Goal: Information Seeking & Learning: Learn about a topic

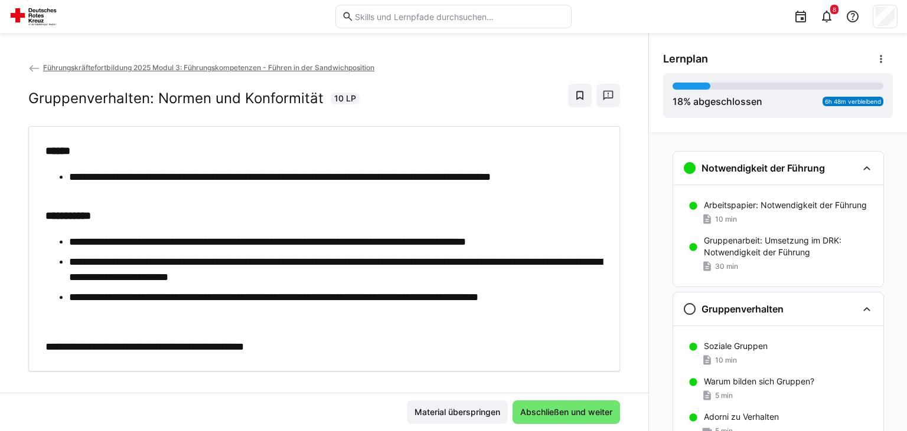
scroll to position [143, 0]
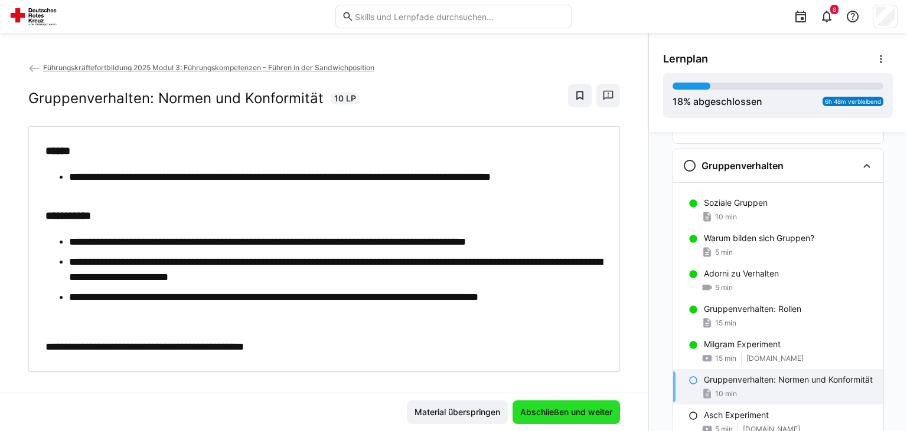
click at [546, 408] on span "Abschließen und weiter" at bounding box center [566, 413] width 96 height 12
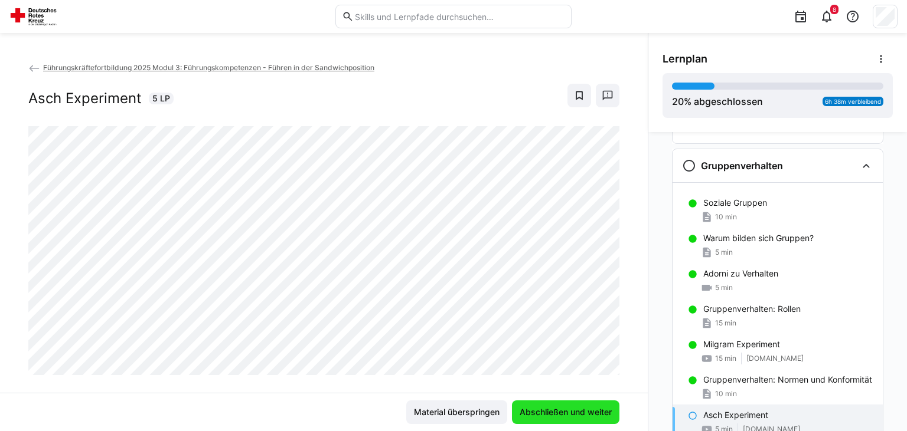
click at [546, 408] on span "Abschließen und weiter" at bounding box center [566, 413] width 96 height 12
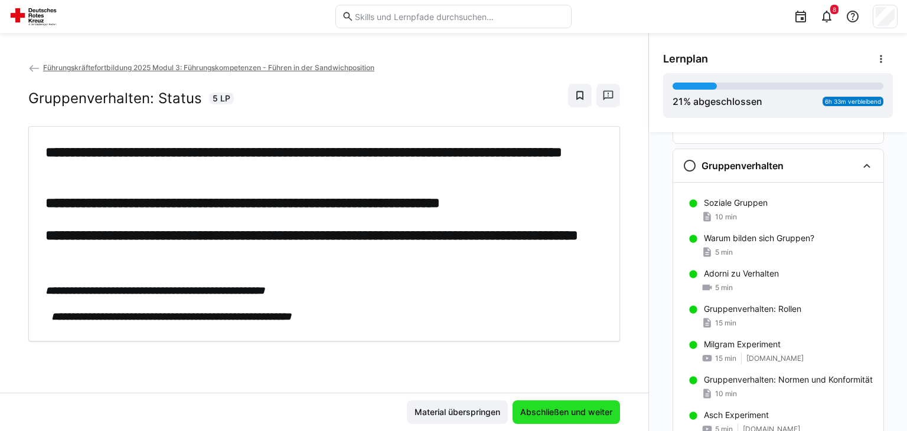
click at [546, 408] on span "Abschließen und weiter" at bounding box center [566, 413] width 96 height 12
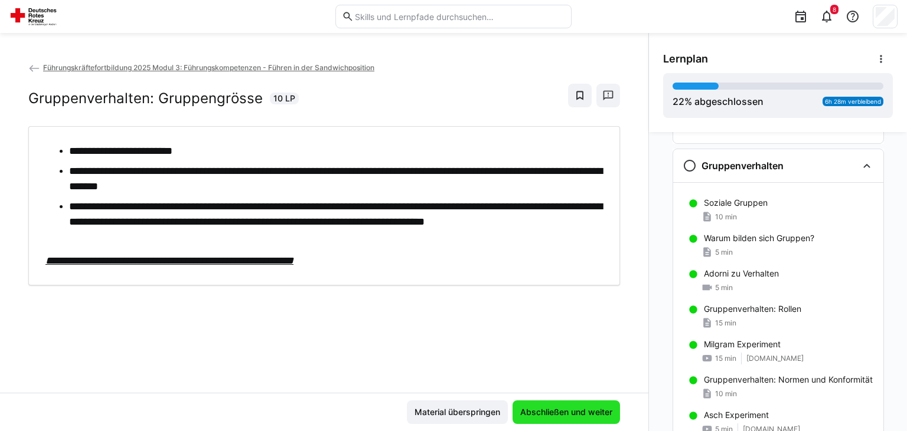
click at [546, 408] on span "Abschließen und weiter" at bounding box center [566, 413] width 96 height 12
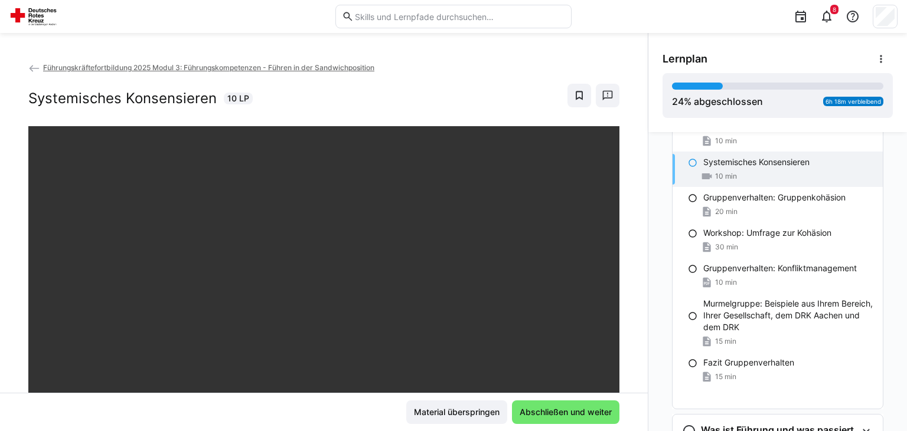
scroll to position [499, 0]
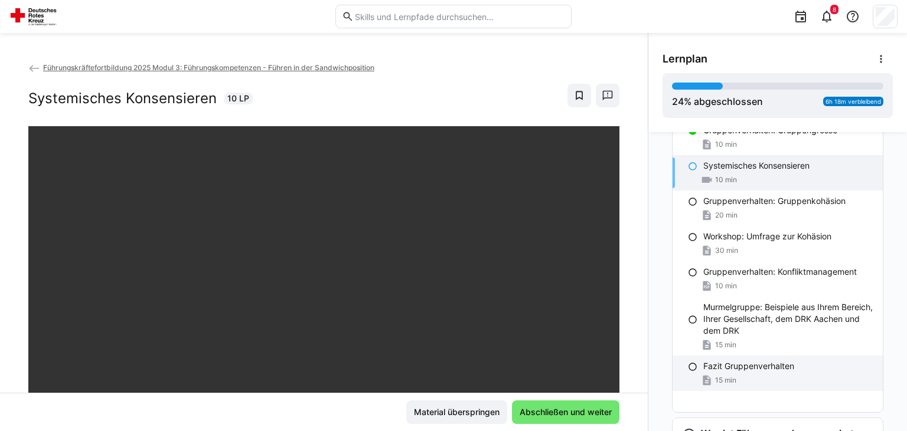
click at [787, 386] on div "15 min" at bounding box center [788, 381] width 170 height 12
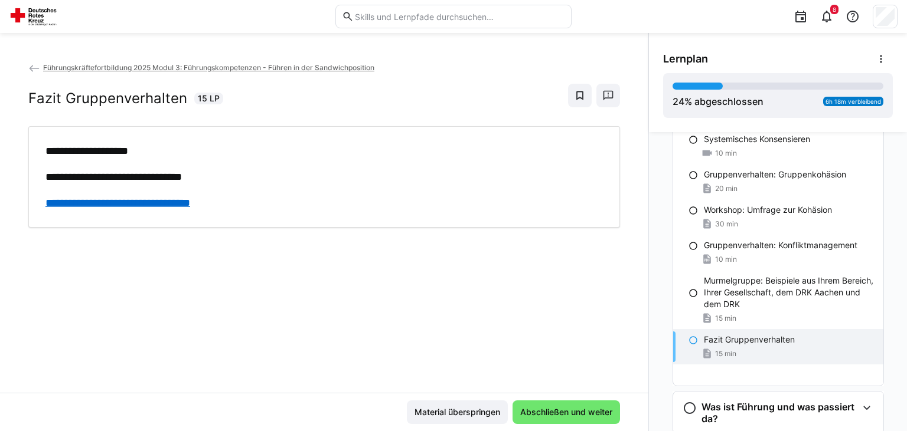
scroll to position [481, 0]
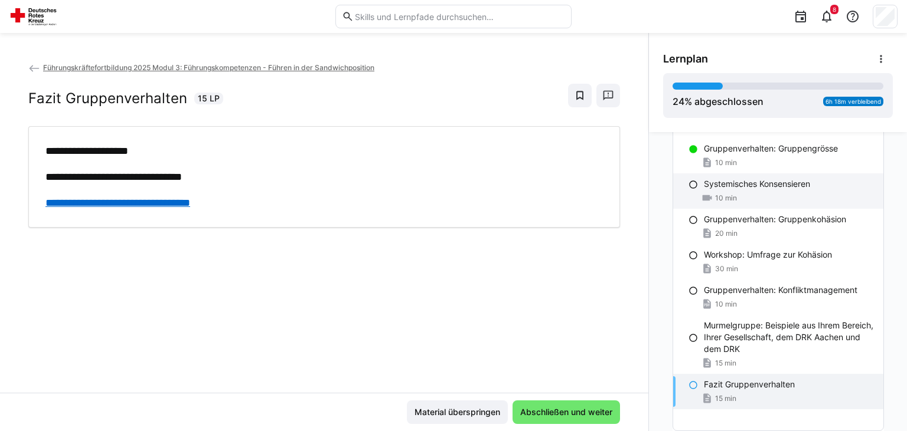
click at [780, 204] on div "10 min" at bounding box center [789, 198] width 170 height 12
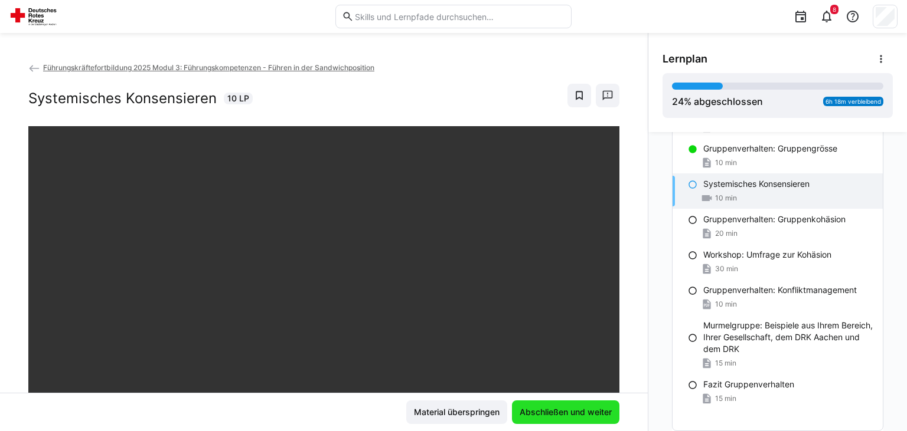
click at [558, 421] on span "Abschließen und weiter" at bounding box center [565, 413] width 107 height 24
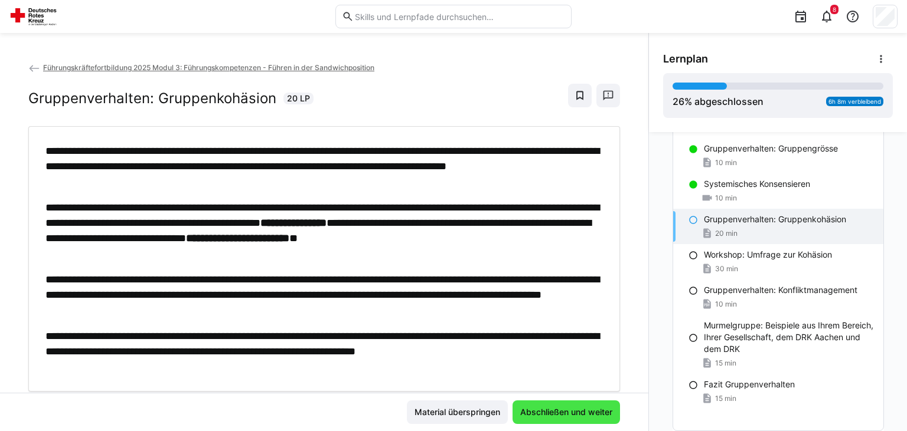
click at [558, 421] on span "Abschließen und weiter" at bounding box center [565, 413] width 107 height 24
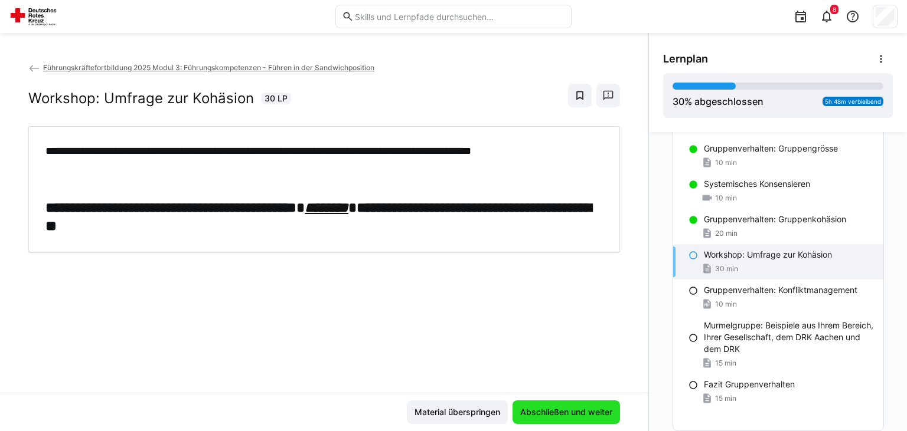
click at [563, 413] on span "Abschließen und weiter" at bounding box center [566, 413] width 96 height 12
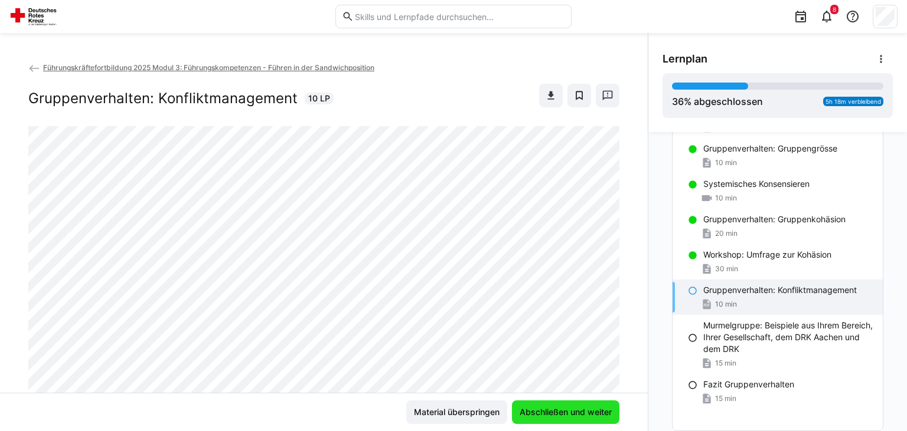
click at [563, 413] on span "Abschließen und weiter" at bounding box center [566, 413] width 96 height 12
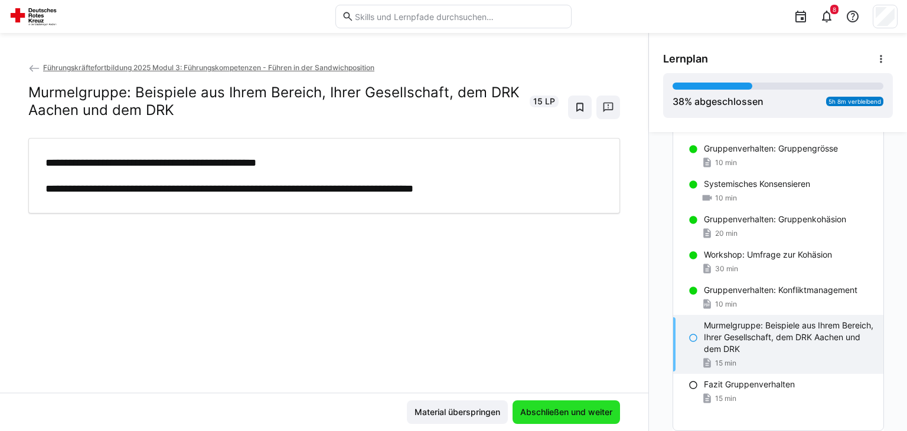
click at [563, 413] on span "Abschließen und weiter" at bounding box center [566, 413] width 96 height 12
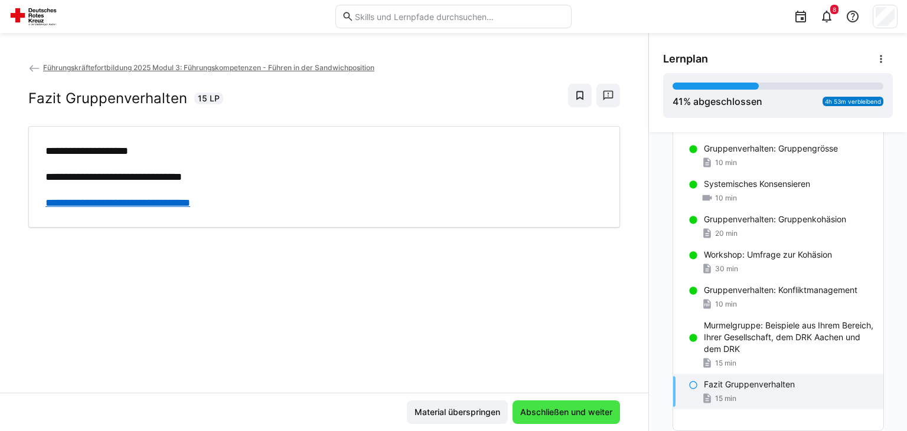
click at [563, 413] on span "Abschließen und weiter" at bounding box center [566, 413] width 96 height 12
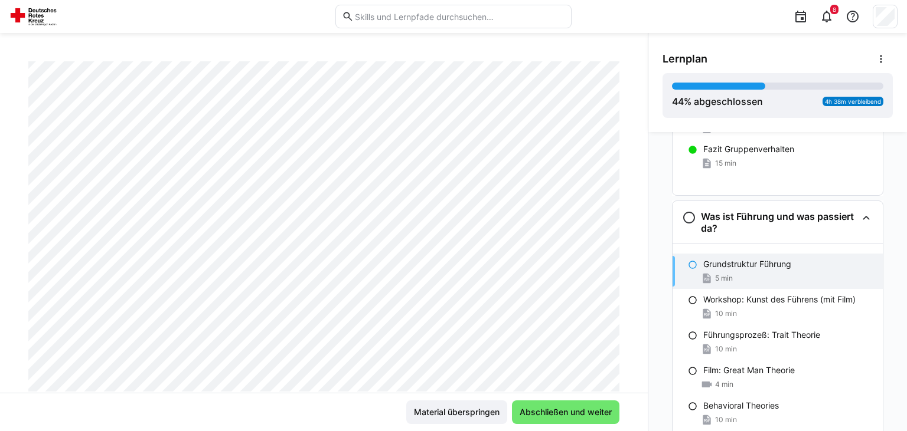
scroll to position [719, 0]
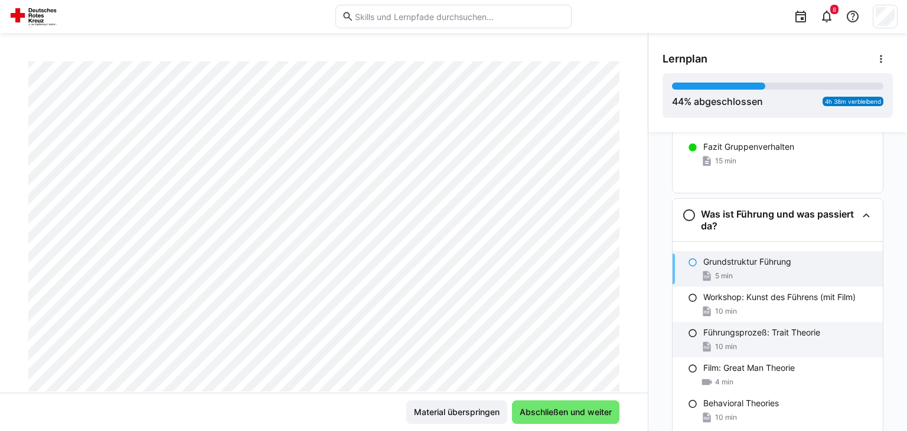
click at [814, 335] on p "Führungsprozeß: Trait Theorie" at bounding box center [761, 333] width 117 height 12
click at [805, 266] on div "Grundstruktur Führung" at bounding box center [788, 262] width 170 height 12
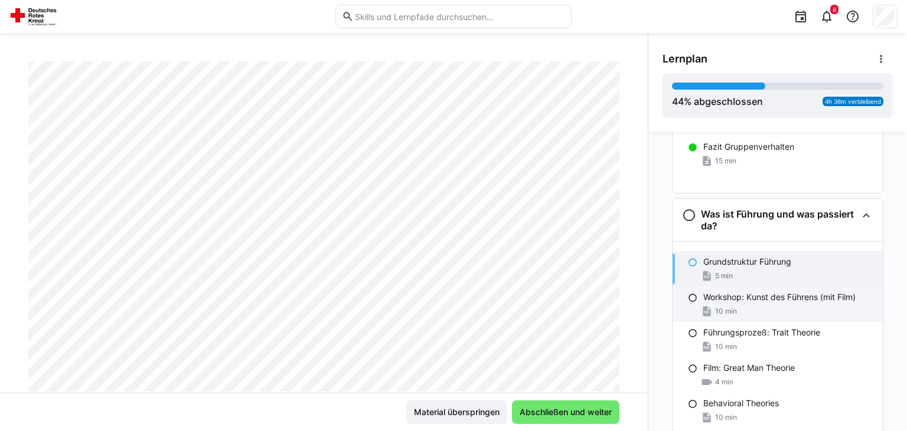
click at [776, 299] on p "Workshop: Kunst des Führens (mit Film)" at bounding box center [779, 298] width 152 height 12
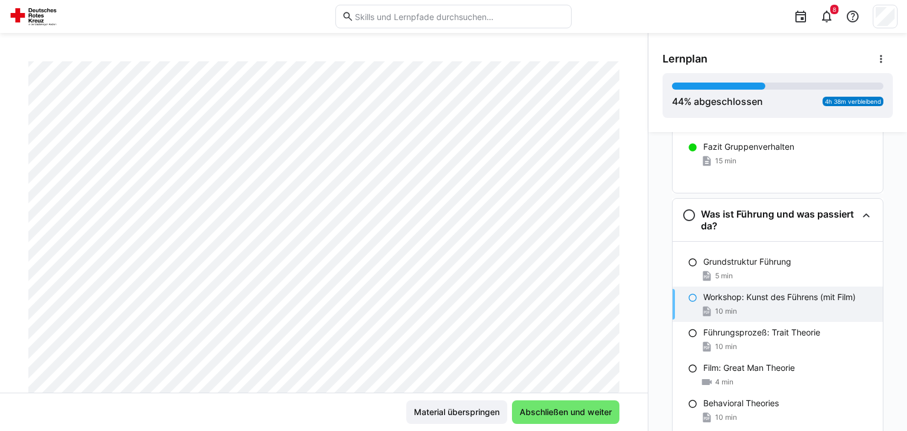
scroll to position [149, 0]
click at [787, 335] on p "Führungsprozeß: Trait Theorie" at bounding box center [761, 333] width 117 height 12
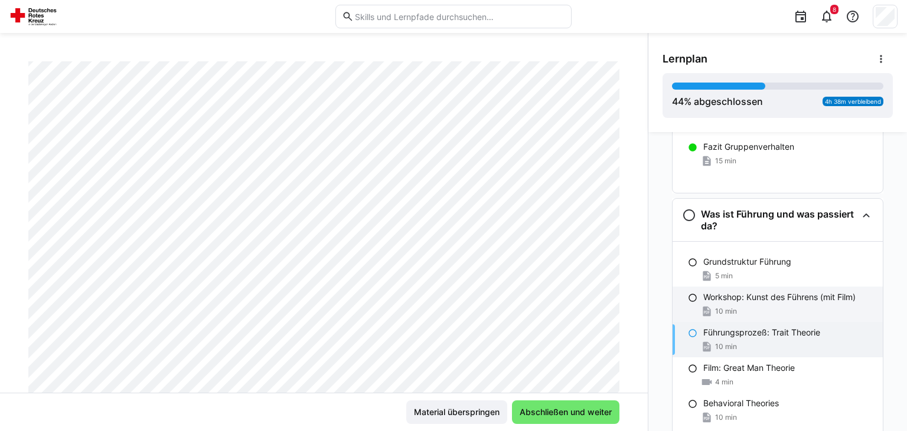
click at [798, 311] on div "10 min" at bounding box center [788, 312] width 170 height 12
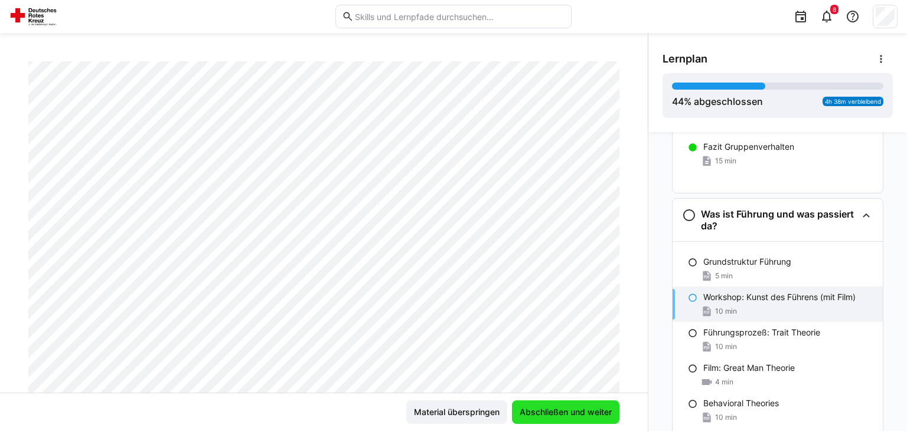
click at [549, 413] on span "Abschließen und weiter" at bounding box center [566, 413] width 96 height 12
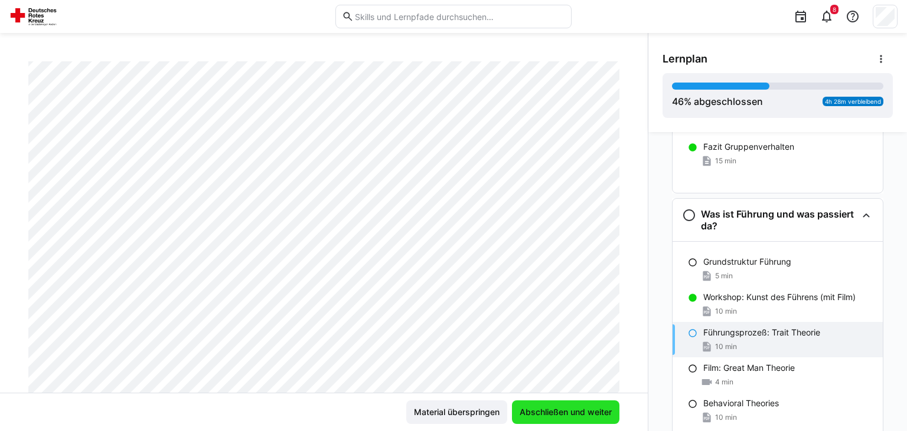
click at [549, 413] on span "Abschließen und weiter" at bounding box center [566, 413] width 96 height 12
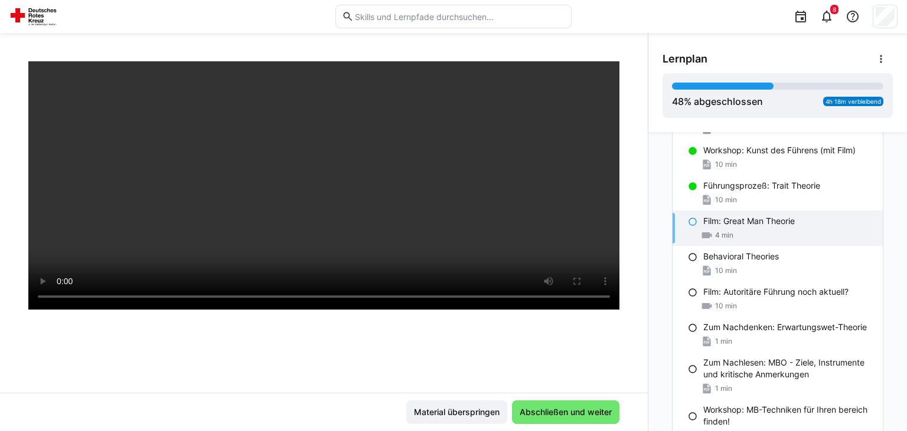
scroll to position [861, 0]
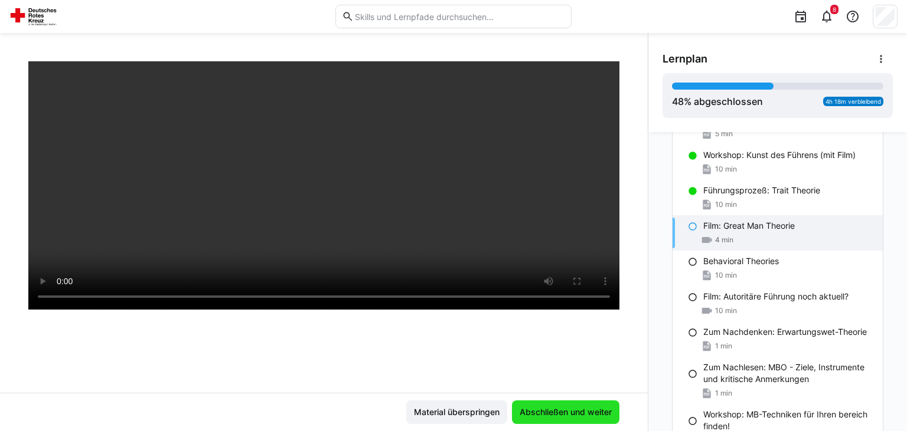
click at [563, 418] on span "Abschließen und weiter" at bounding box center [566, 413] width 96 height 12
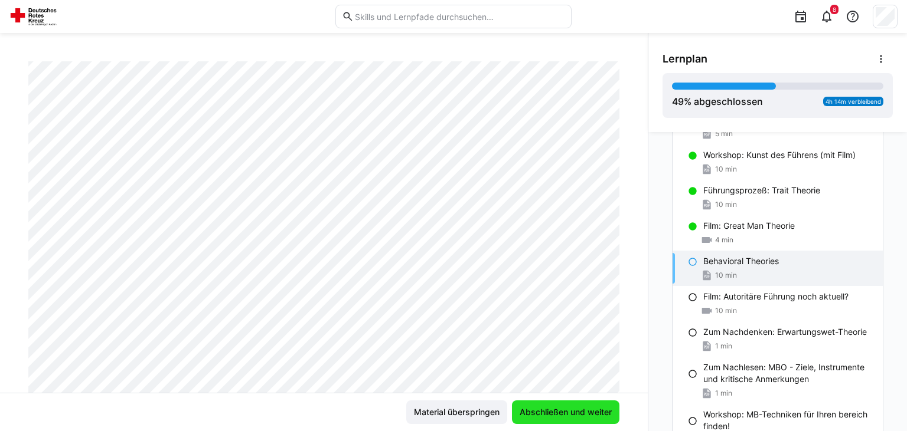
click at [573, 410] on span "Abschließen und weiter" at bounding box center [566, 413] width 96 height 12
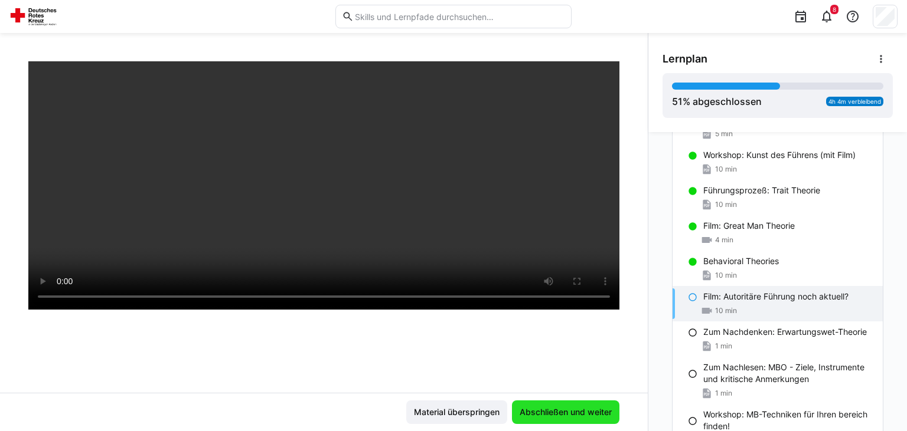
click at [573, 410] on span "Abschließen und weiter" at bounding box center [566, 413] width 96 height 12
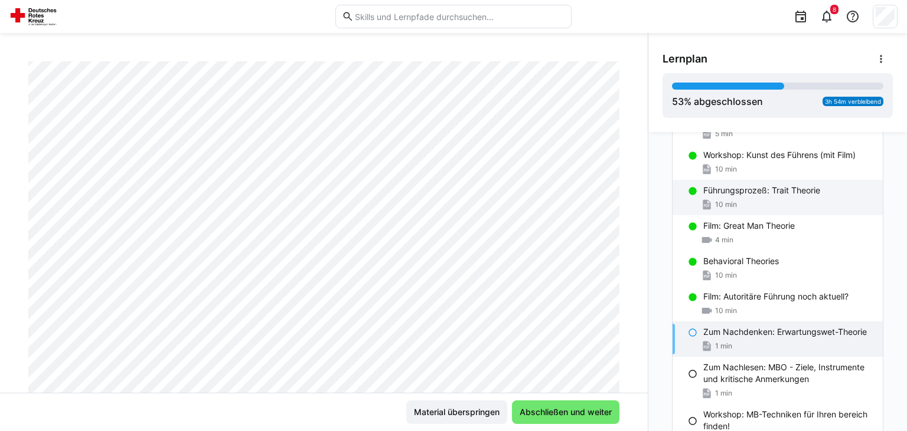
click at [830, 182] on div "Führungsprozeß: Trait Theorie 10 min" at bounding box center [777, 197] width 210 height 35
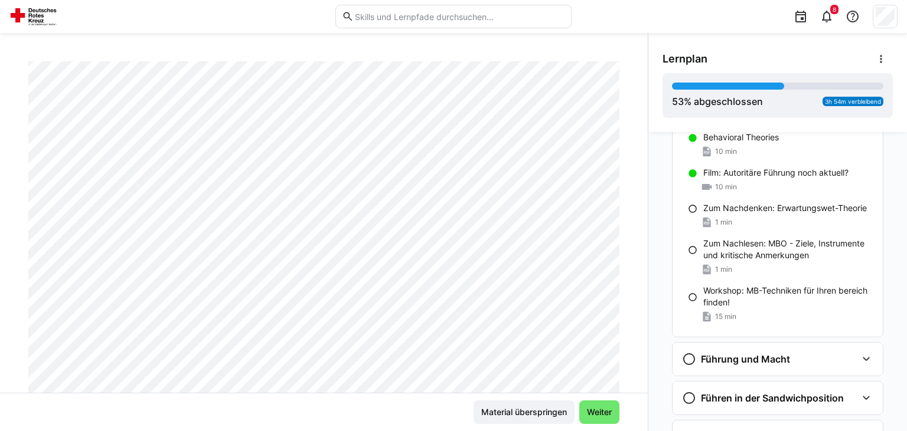
scroll to position [980, 0]
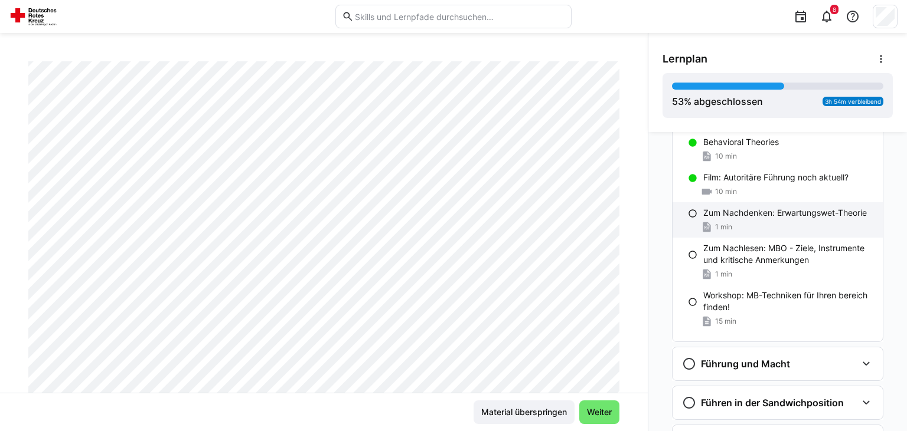
click at [701, 211] on div "Zum Nachdenken: Erwartungswet-Theorie 1 min" at bounding box center [777, 219] width 210 height 35
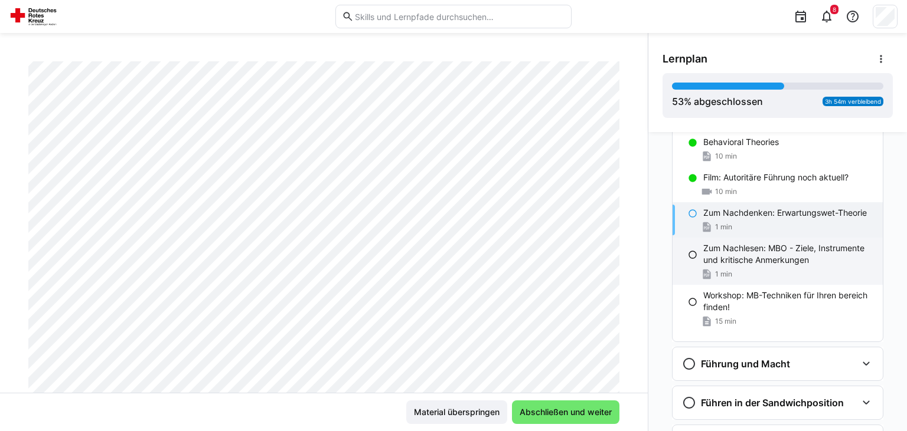
click at [728, 258] on p "Zum Nachlesen: MBO - Ziele, Instrumente und kritische Anmerkungen" at bounding box center [788, 255] width 170 height 24
click at [757, 211] on p "Zum Nachdenken: Erwartungswet-Theorie" at bounding box center [785, 213] width 164 height 12
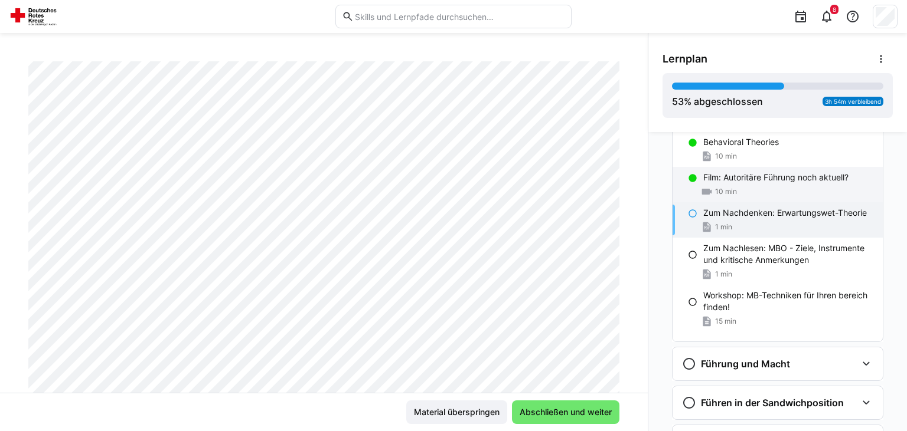
click at [756, 185] on div "Film: Autoritäre Führung noch aktuell? 10 min" at bounding box center [777, 184] width 210 height 35
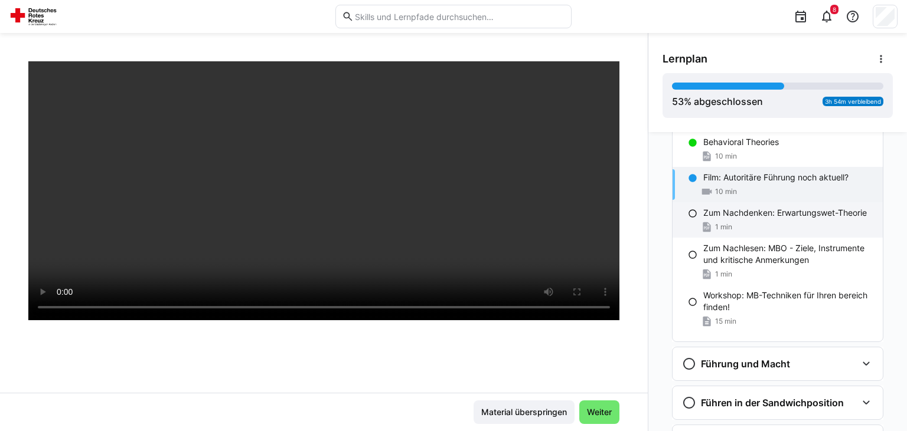
click at [751, 211] on p "Zum Nachdenken: Erwartungswet-Theorie" at bounding box center [785, 213] width 164 height 12
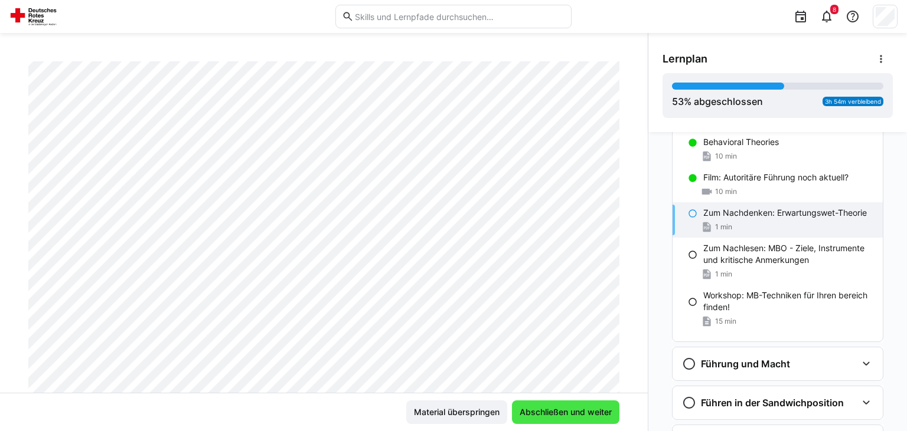
click at [568, 404] on span "Abschließen und weiter" at bounding box center [565, 413] width 107 height 24
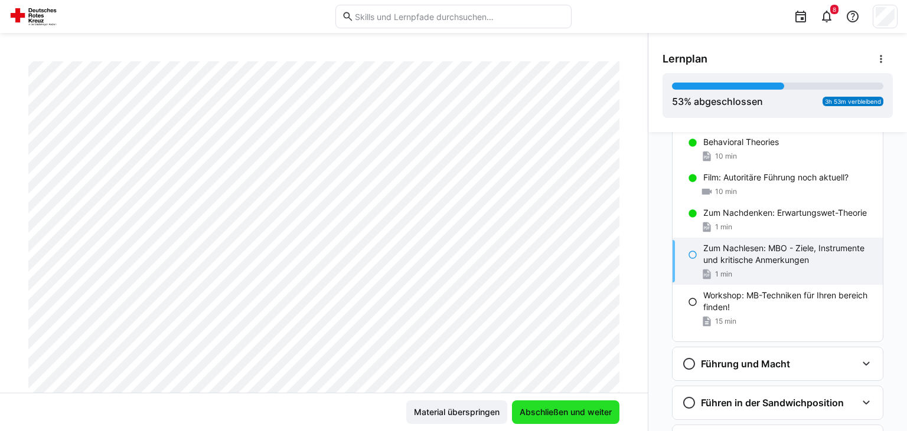
click at [551, 424] on span "Abschließen und weiter" at bounding box center [565, 413] width 107 height 24
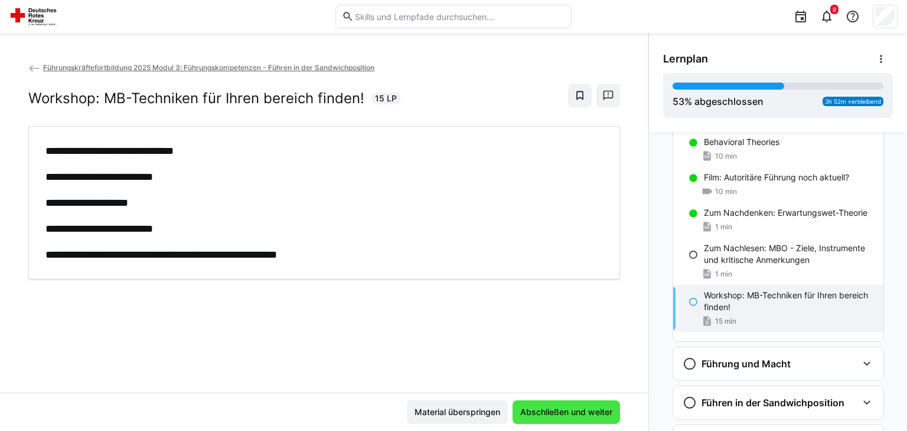
scroll to position [0, 0]
click at [579, 400] on div "Material überspringen Abschließen und weiter" at bounding box center [324, 412] width 648 height 38
click at [573, 412] on span "Abschließen und weiter" at bounding box center [566, 413] width 96 height 12
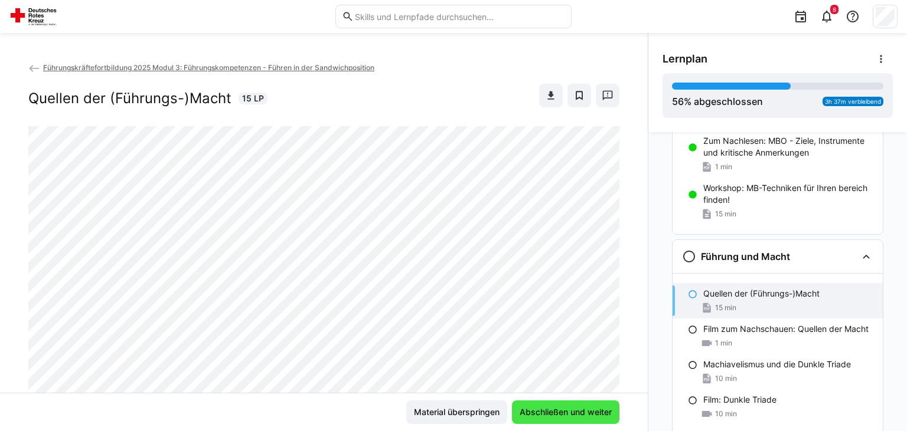
scroll to position [1091, 0]
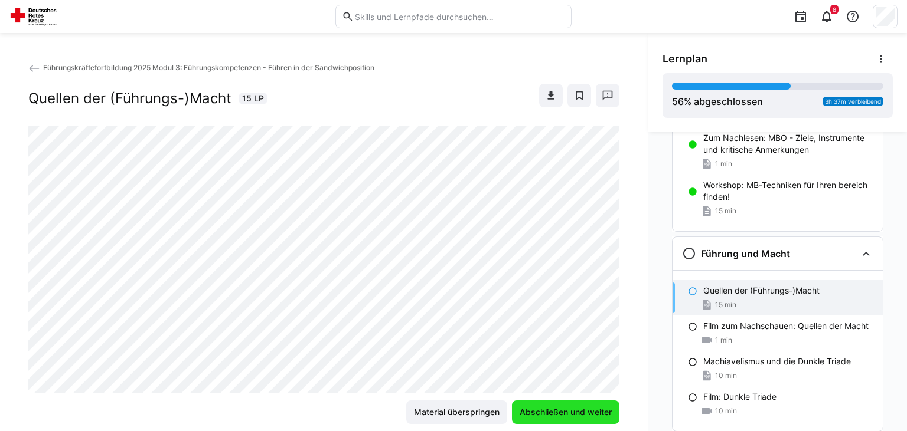
click at [594, 408] on span "Abschließen und weiter" at bounding box center [566, 413] width 96 height 12
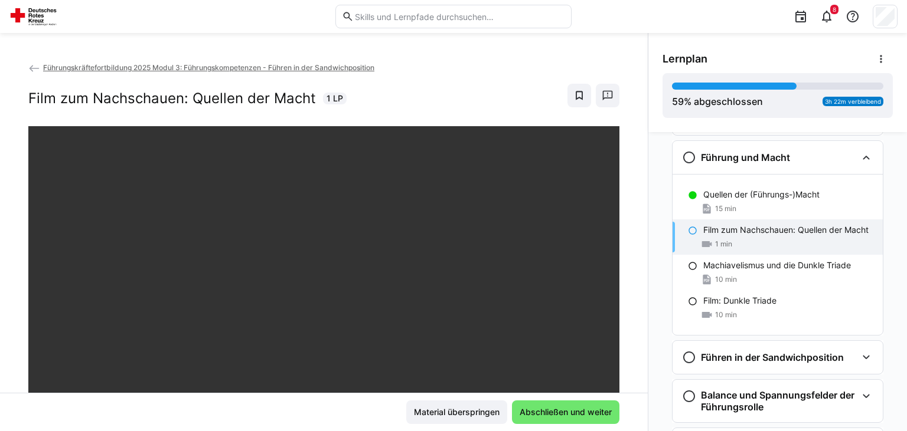
scroll to position [1195, 0]
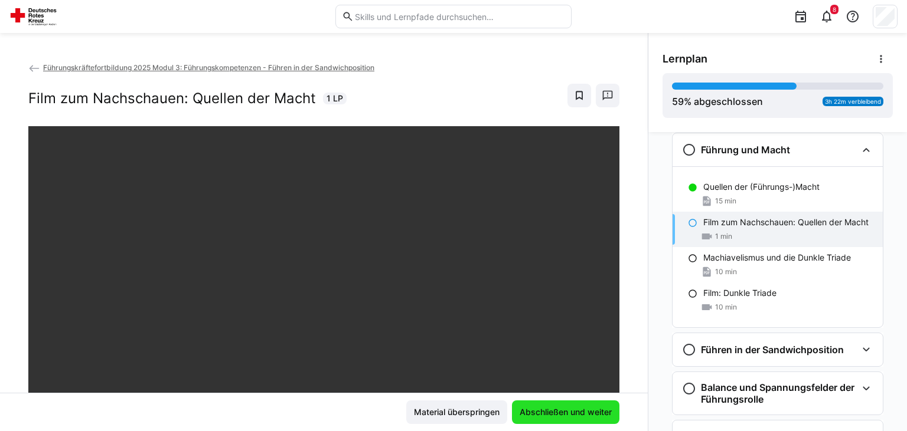
click at [582, 414] on span "Abschließen und weiter" at bounding box center [566, 413] width 96 height 12
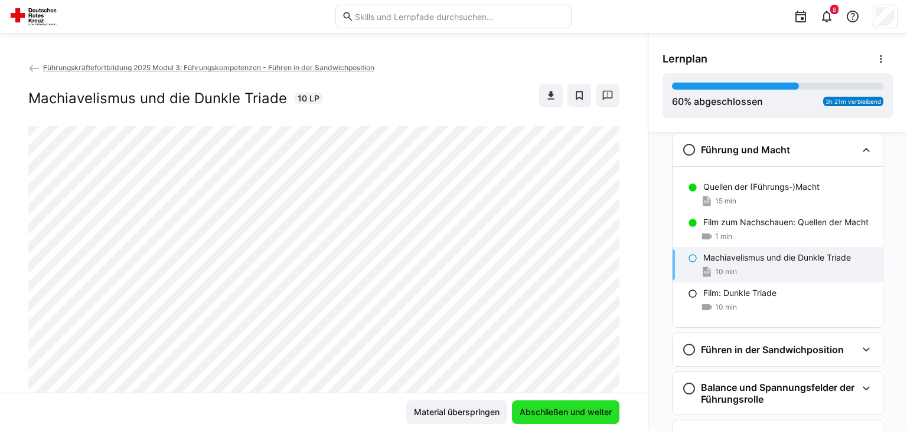
click at [582, 414] on span "Abschließen und weiter" at bounding box center [566, 413] width 96 height 12
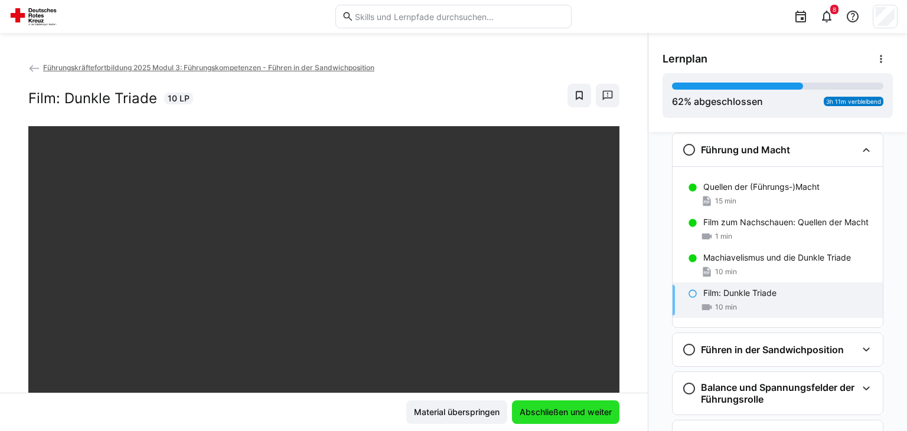
click at [582, 414] on span "Abschließen und weiter" at bounding box center [566, 413] width 96 height 12
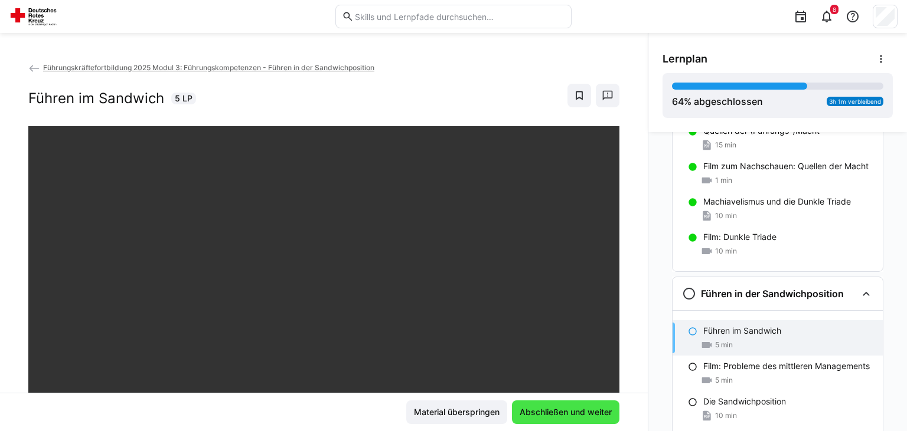
scroll to position [1253, 0]
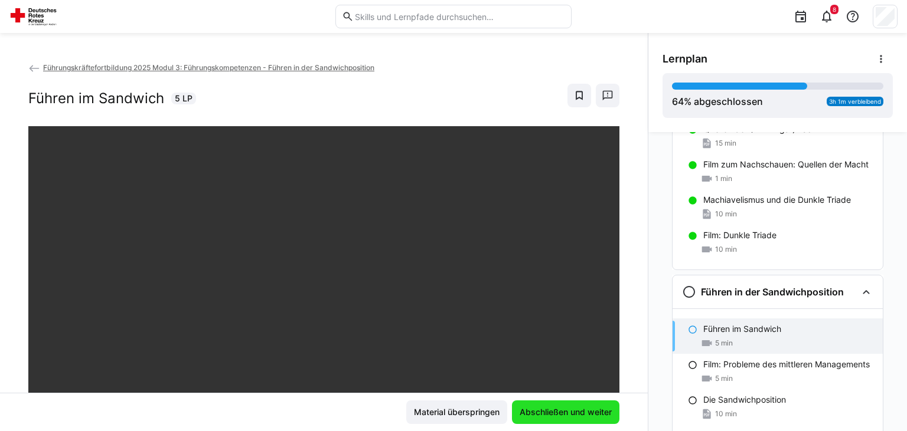
click at [582, 414] on span "Abschließen und weiter" at bounding box center [566, 413] width 96 height 12
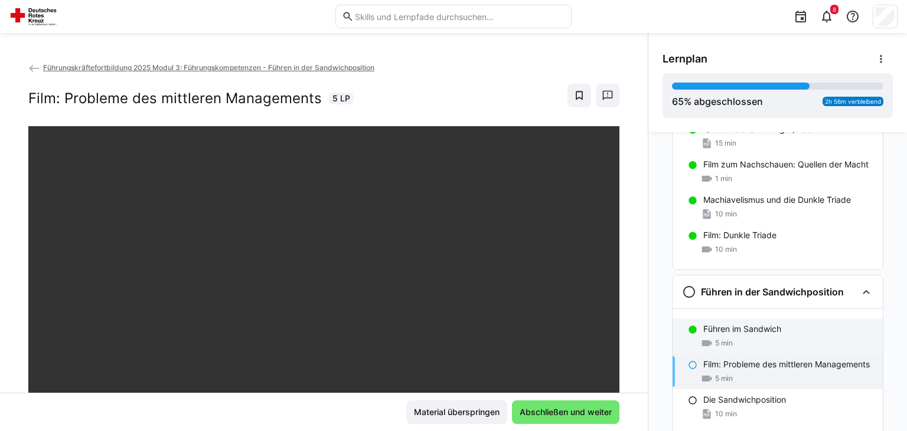
click at [717, 332] on p "Führen im Sandwich" at bounding box center [742, 329] width 78 height 12
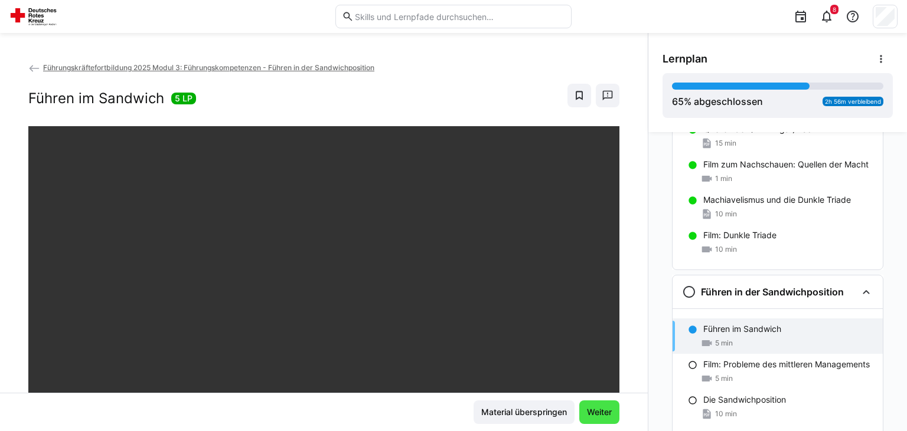
click at [601, 419] on span "Weiter" at bounding box center [599, 413] width 40 height 24
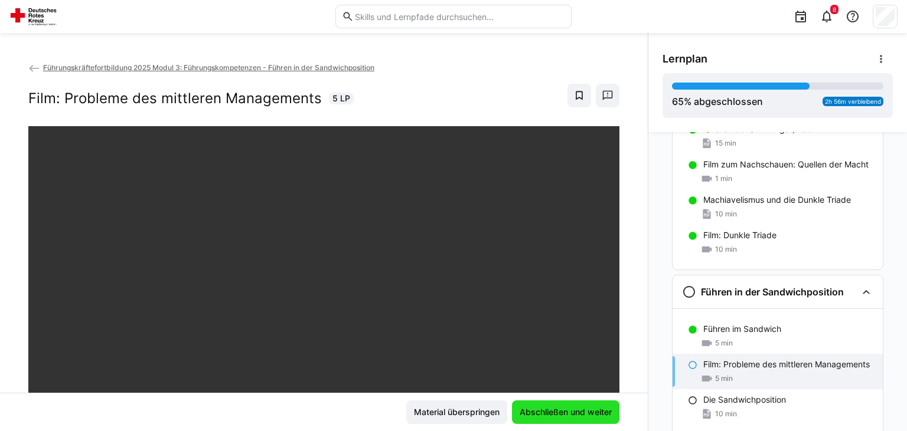
click at [601, 419] on span "Abschließen und weiter" at bounding box center [565, 413] width 107 height 24
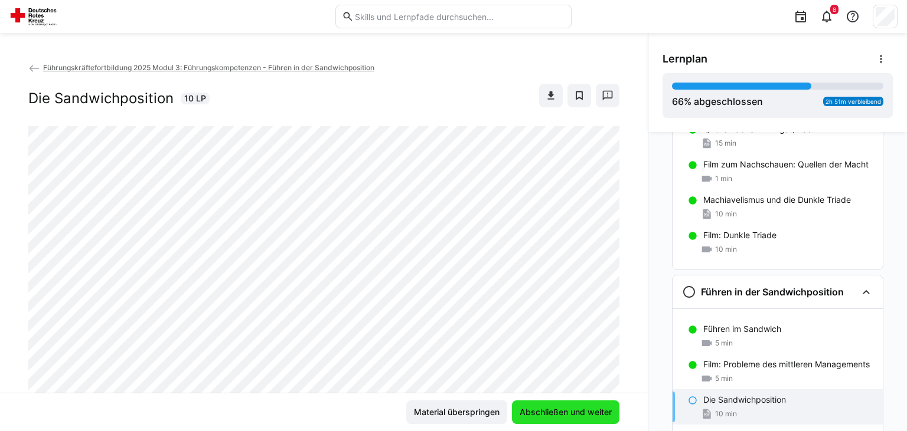
click at [586, 407] on span "Abschließen und weiter" at bounding box center [566, 413] width 96 height 12
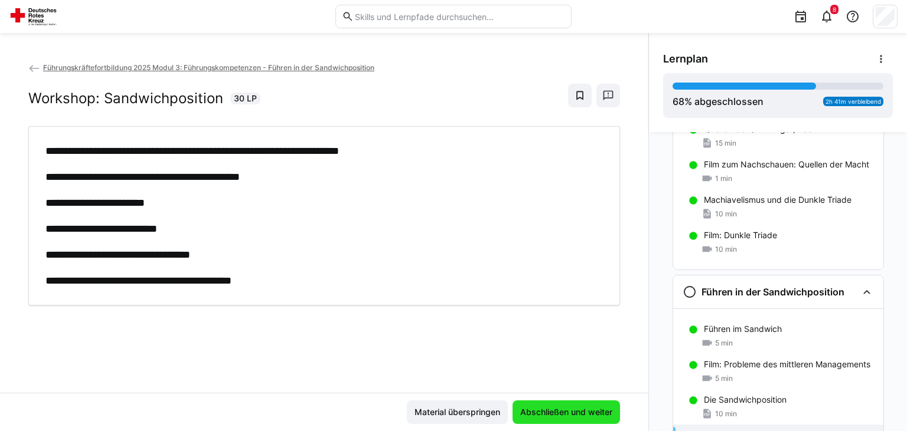
click at [586, 407] on span "Abschließen und weiter" at bounding box center [566, 413] width 96 height 12
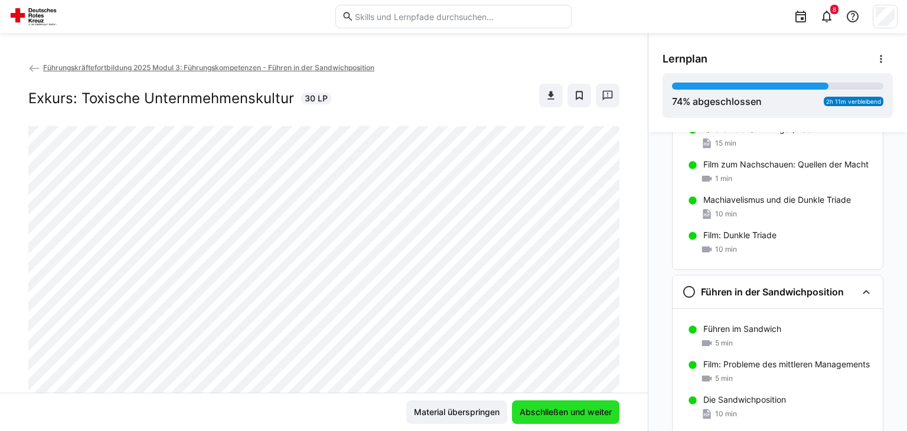
click at [586, 407] on span "Abschließen und weiter" at bounding box center [566, 413] width 96 height 12
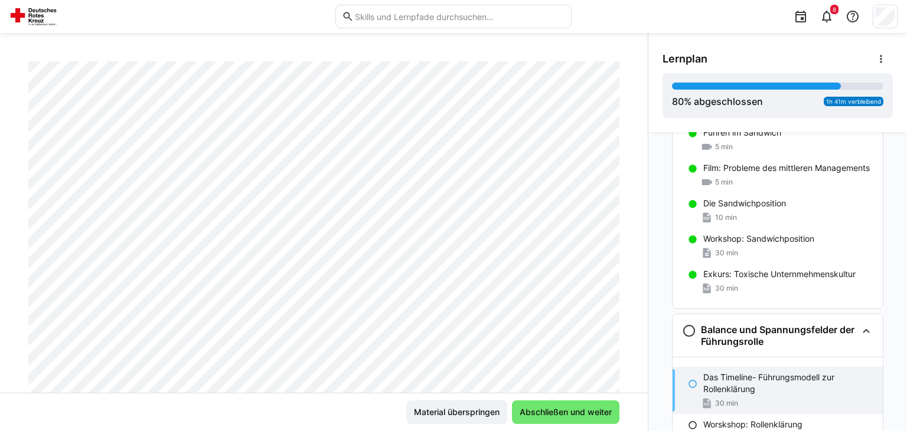
scroll to position [161, 0]
click at [622, 210] on div "Führungskräftefortbildung 2025 Modul 3: Führungskompetenzen - Führen in der San…" at bounding box center [324, 227] width 648 height 332
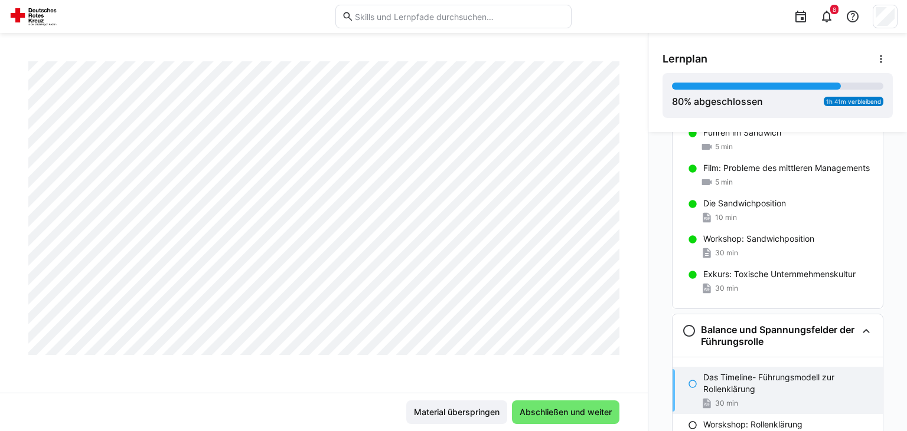
scroll to position [607, 0]
click at [597, 406] on span "Abschließen und weiter" at bounding box center [565, 413] width 107 height 24
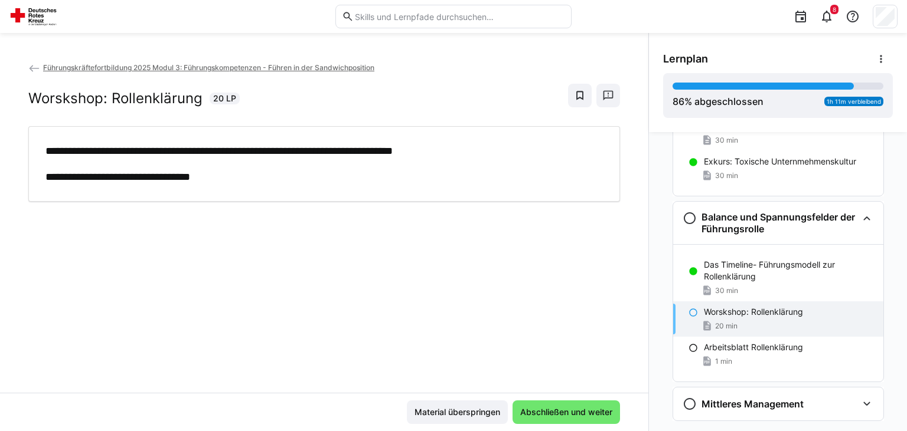
scroll to position [1565, 0]
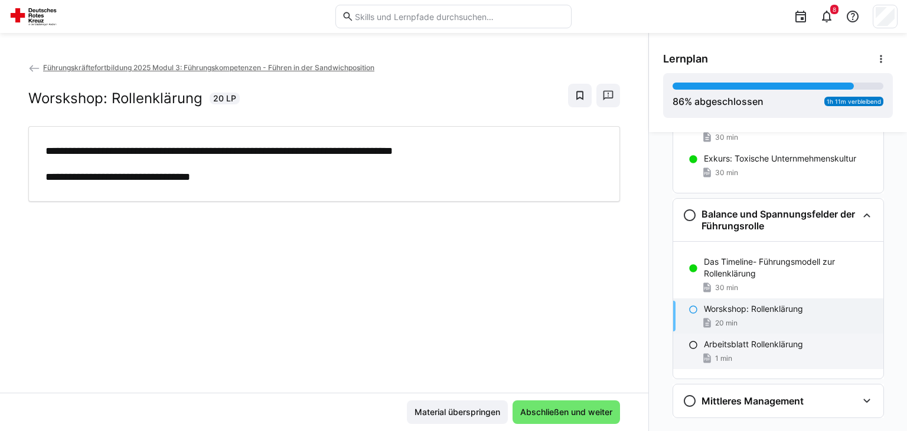
click at [790, 354] on div "1 min" at bounding box center [789, 359] width 170 height 12
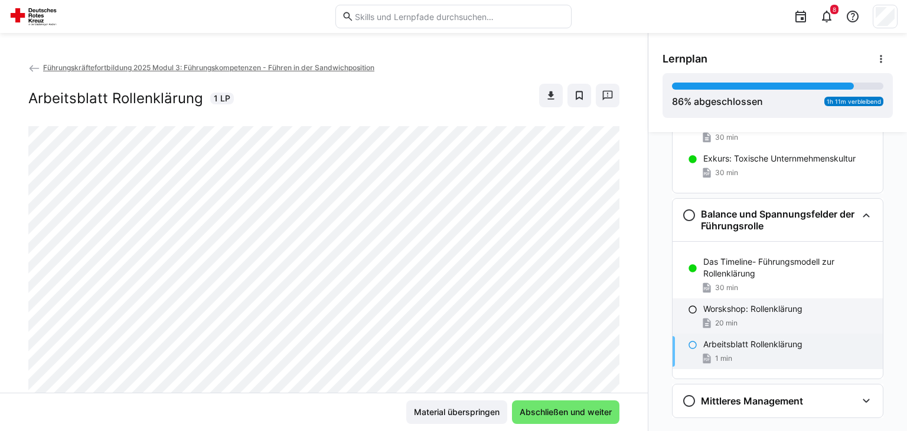
click at [771, 307] on p "Worskshop: Rollenklärung" at bounding box center [752, 309] width 99 height 12
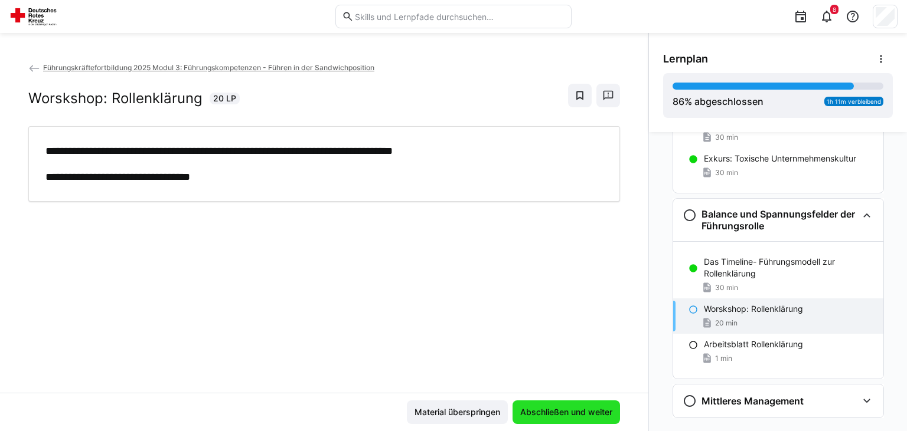
click at [571, 412] on span "Abschließen und weiter" at bounding box center [566, 413] width 96 height 12
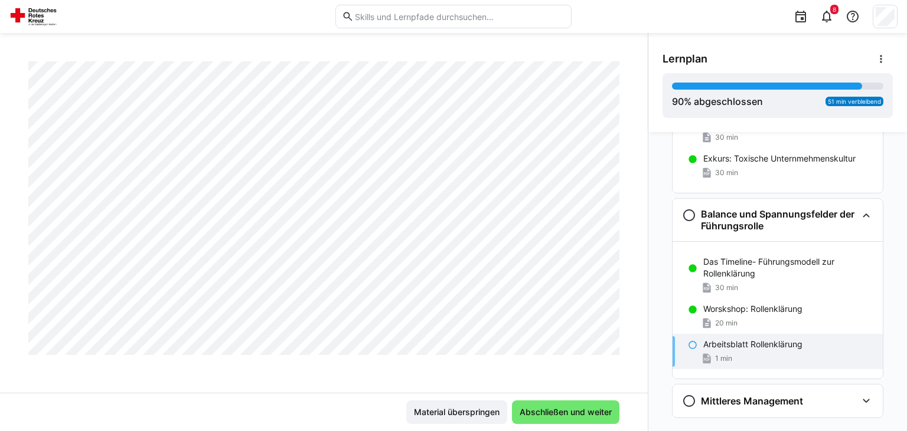
scroll to position [1401, 0]
click at [563, 423] on span "Abschließen und weiter" at bounding box center [565, 413] width 107 height 24
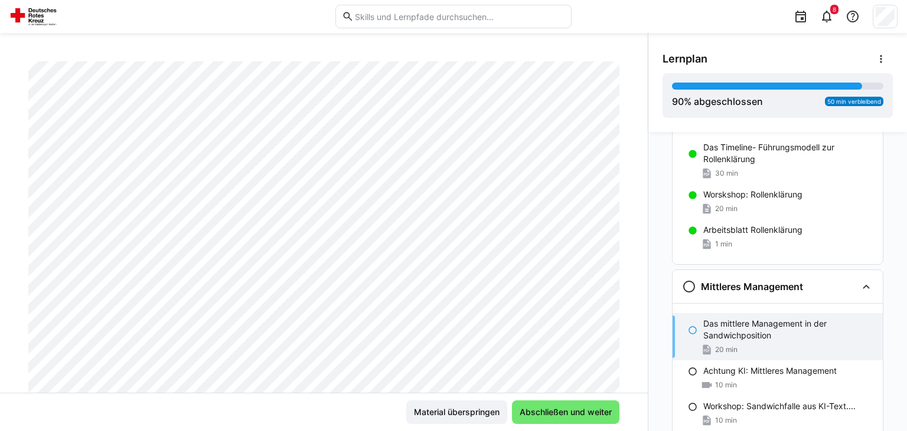
scroll to position [1792, 0]
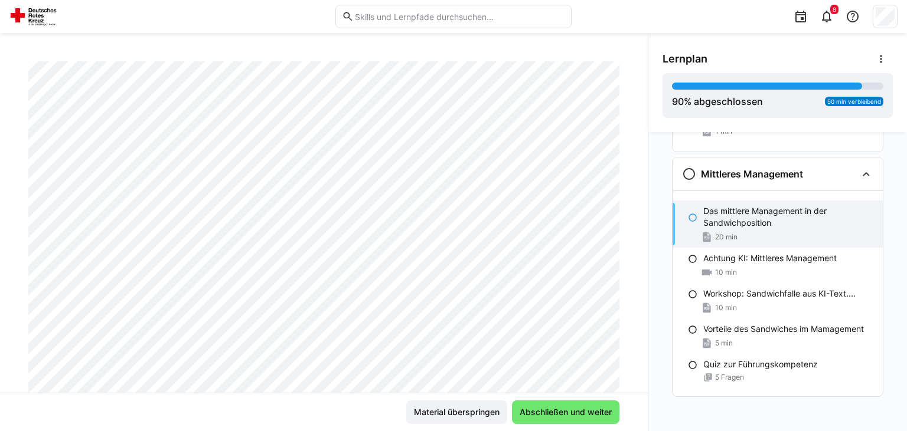
drag, startPoint x: 637, startPoint y: 87, endPoint x: 643, endPoint y: 79, distance: 9.7
click at [643, 79] on div "Führungskräftefortbildung 2025 Modul 3: Führungskompetenzen - Führen in der San…" at bounding box center [324, 227] width 648 height 332
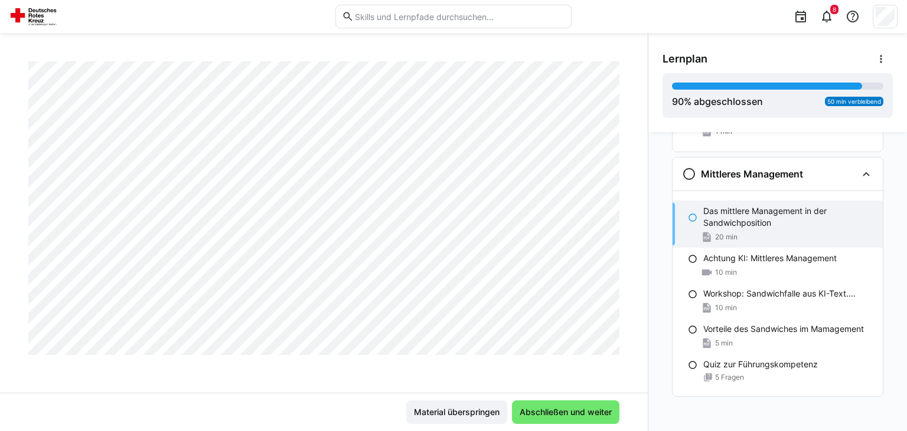
scroll to position [953, 0]
click at [710, 124] on div "Lernplan 90 % abgeschlossen 50 min verbleibend" at bounding box center [777, 82] width 259 height 99
click at [582, 417] on span "Abschließen und weiter" at bounding box center [566, 413] width 96 height 12
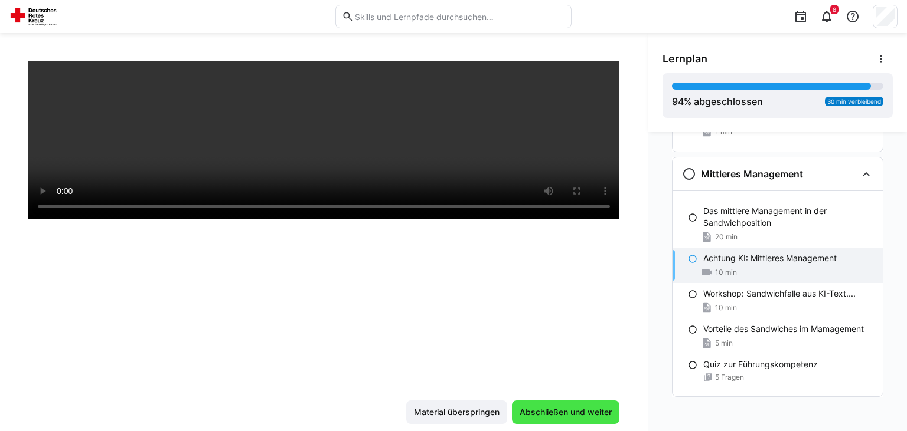
scroll to position [201, 0]
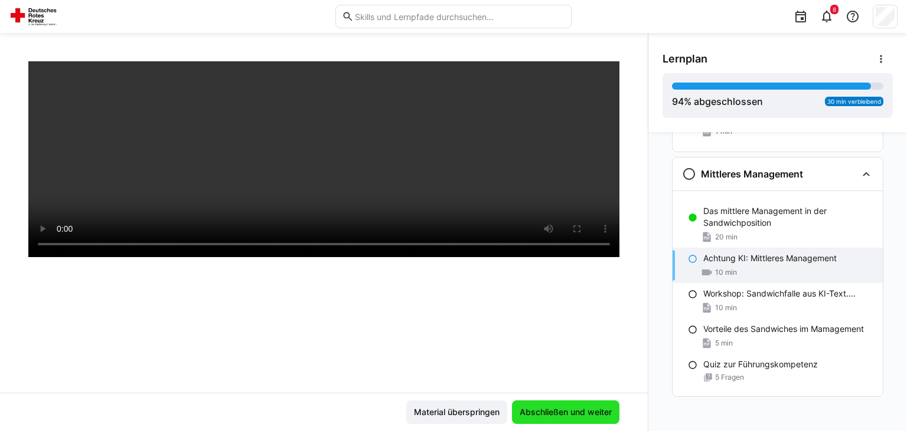
click at [582, 417] on span "Abschließen und weiter" at bounding box center [566, 413] width 96 height 12
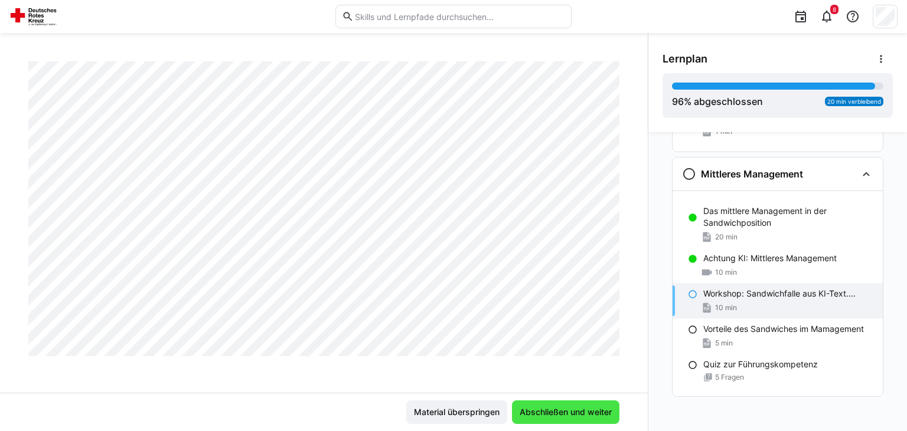
scroll to position [0, 0]
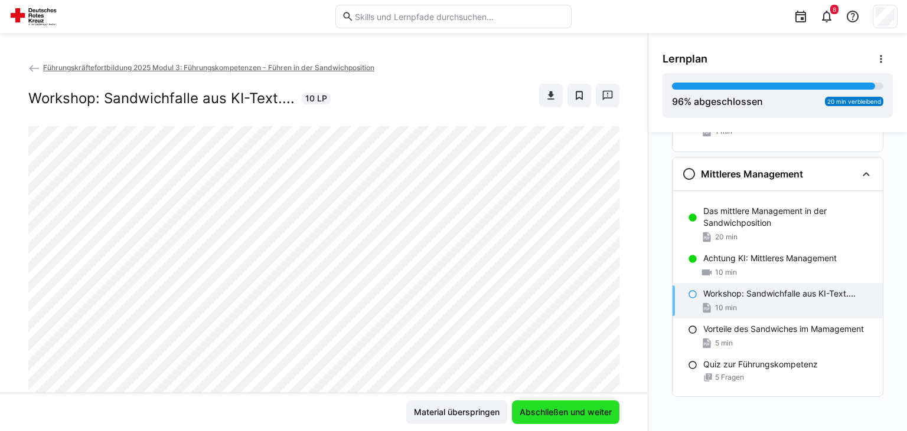
click at [582, 417] on span "Abschließen und weiter" at bounding box center [566, 413] width 96 height 12
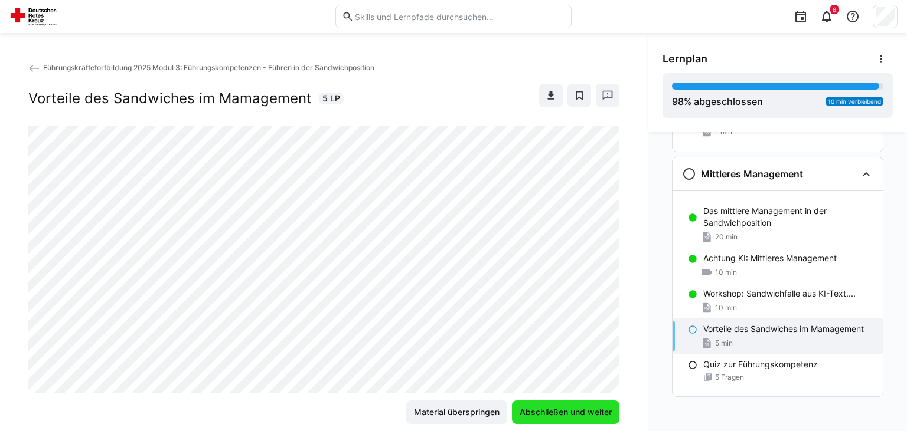
click at [582, 417] on span "Abschließen und weiter" at bounding box center [566, 413] width 96 height 12
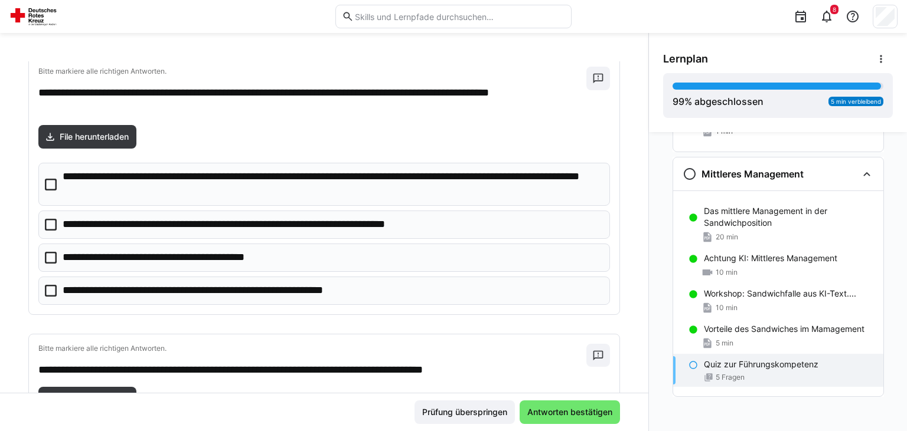
scroll to position [59, 0]
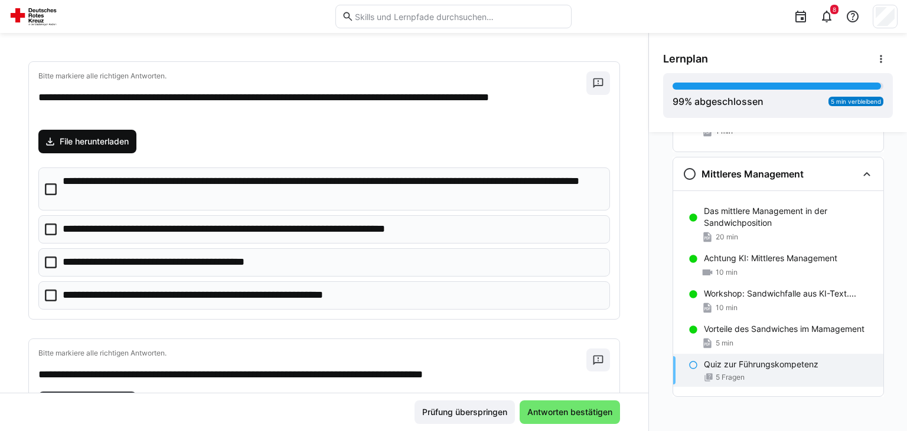
click at [122, 142] on span "File herunterladen" at bounding box center [94, 142] width 73 height 12
click at [45, 225] on icon at bounding box center [51, 230] width 12 height 12
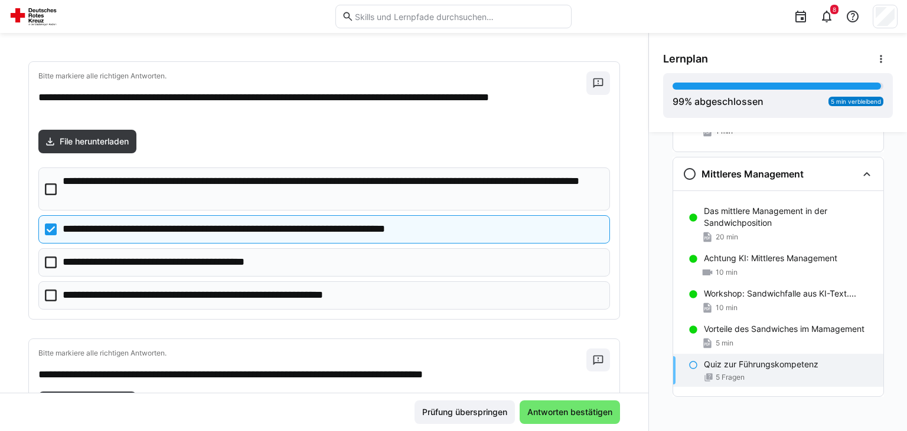
click at [54, 263] on icon at bounding box center [51, 263] width 12 height 12
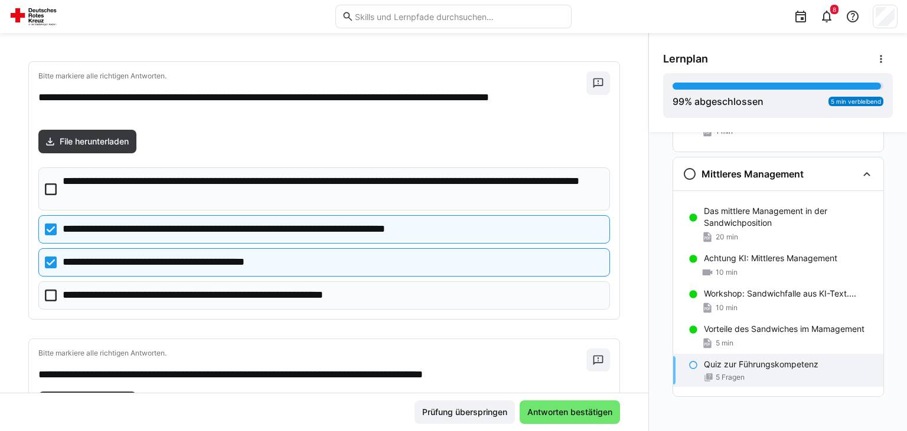
click at [54, 296] on icon at bounding box center [51, 296] width 12 height 12
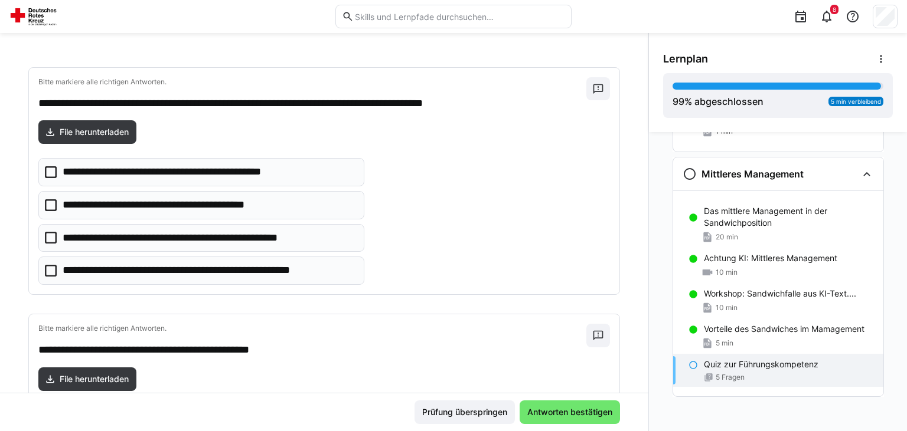
scroll to position [333, 0]
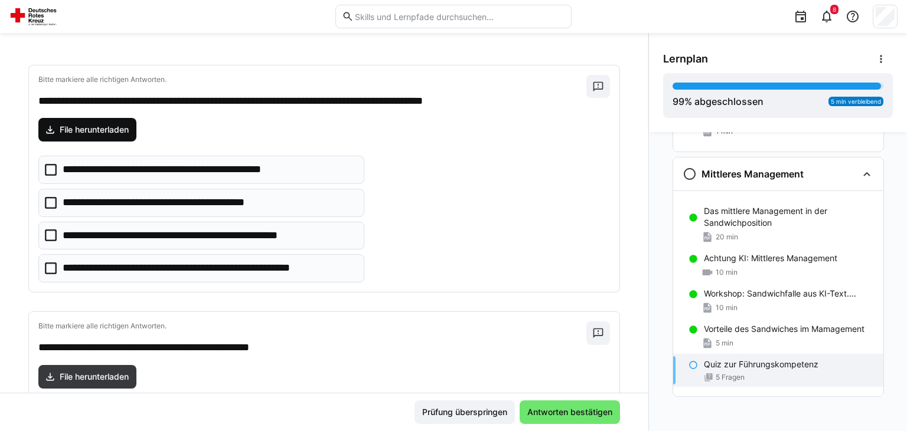
click at [91, 133] on span "File herunterladen" at bounding box center [94, 130] width 73 height 12
click at [113, 164] on p "**********" at bounding box center [182, 169] width 239 height 15
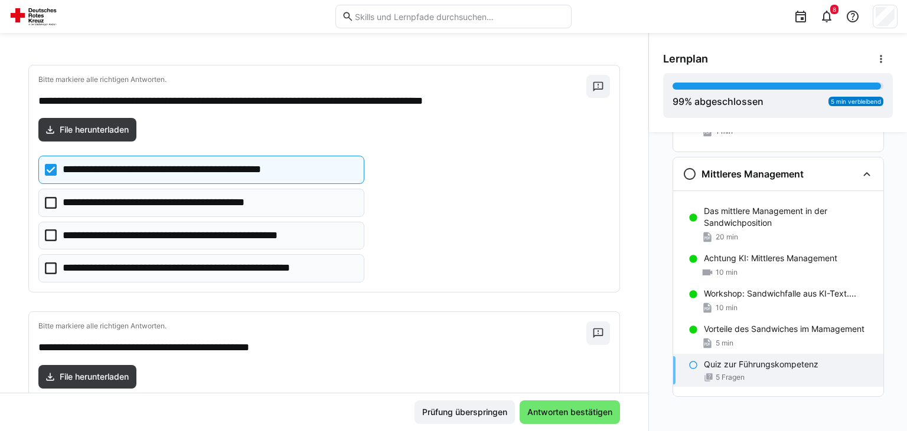
click at [111, 263] on p "**********" at bounding box center [209, 268] width 293 height 15
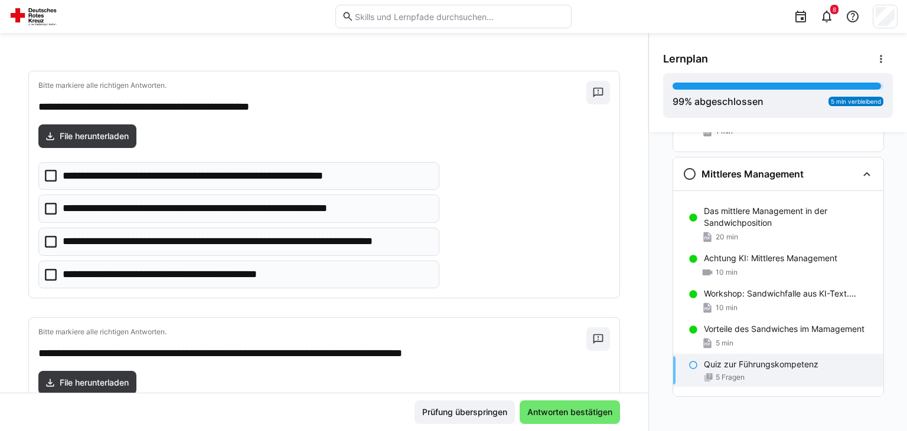
scroll to position [576, 0]
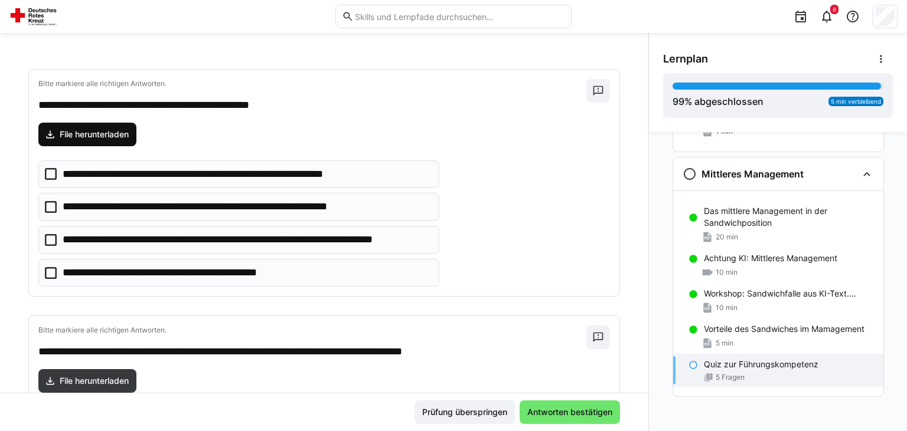
click at [116, 124] on span "File herunterladen" at bounding box center [87, 135] width 98 height 24
click at [56, 206] on icon at bounding box center [51, 207] width 12 height 12
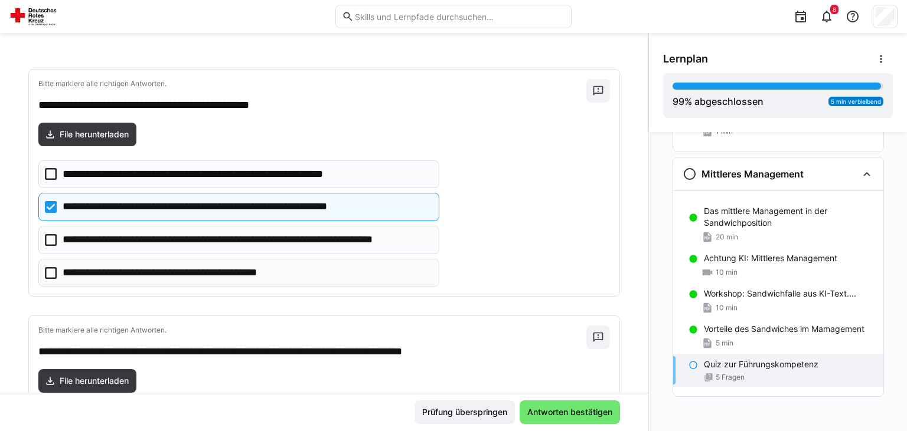
click at [46, 234] on icon at bounding box center [51, 240] width 12 height 12
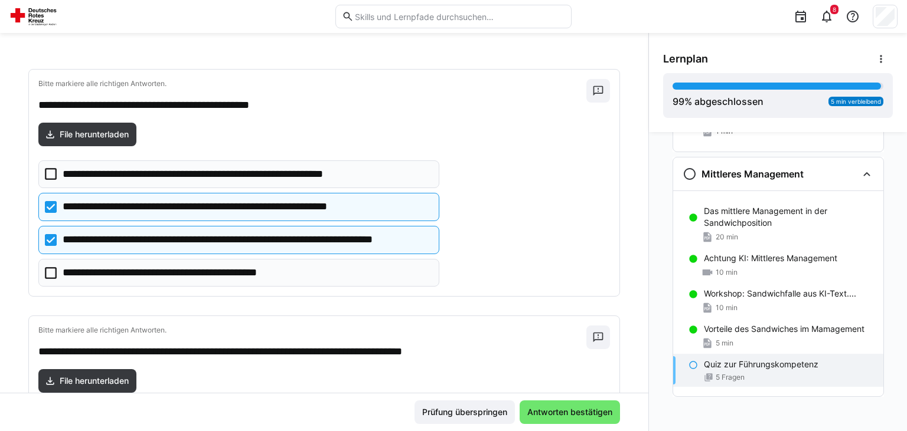
click at [54, 202] on icon at bounding box center [51, 207] width 12 height 12
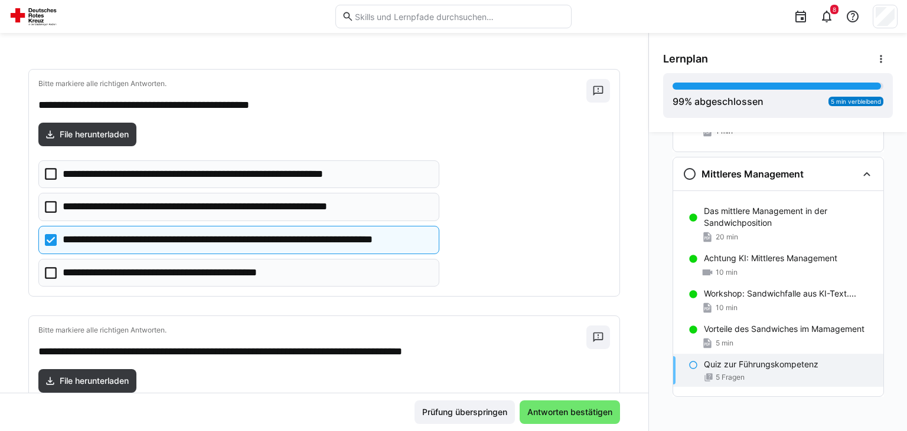
click at [120, 259] on eds-checkbox "**********" at bounding box center [238, 273] width 401 height 28
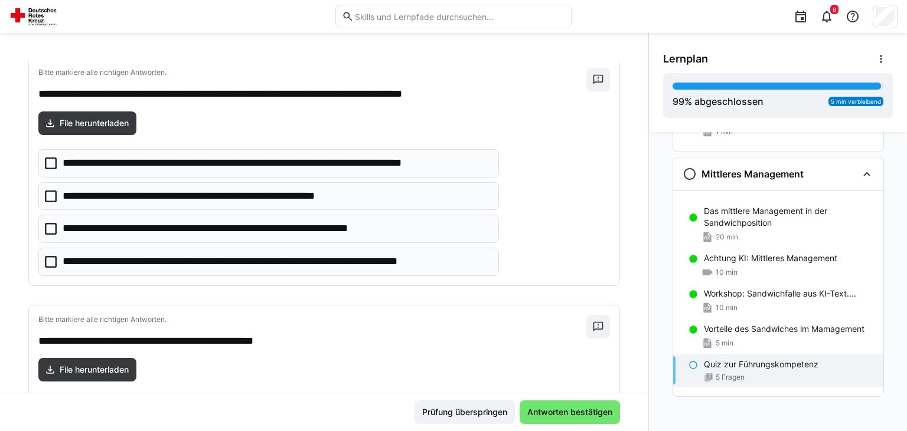
scroll to position [838, 0]
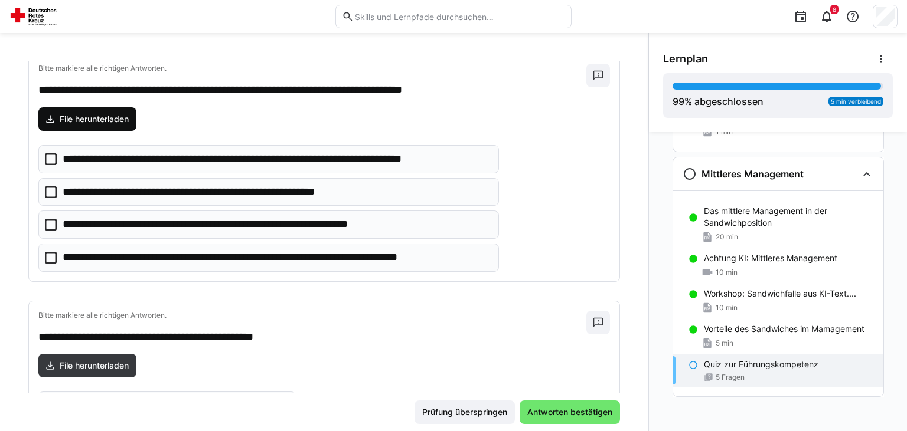
click at [123, 119] on span "File herunterladen" at bounding box center [94, 119] width 73 height 12
click at [63, 185] on p "**********" at bounding box center [219, 192] width 312 height 15
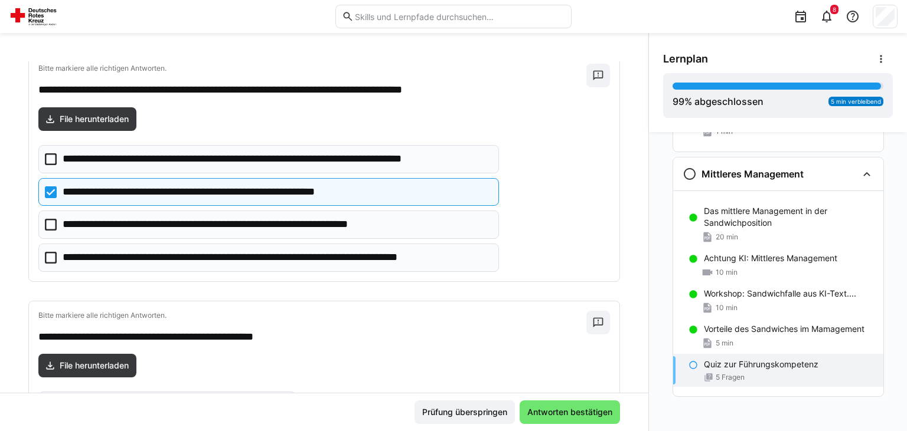
click at [89, 252] on p "**********" at bounding box center [263, 257] width 400 height 15
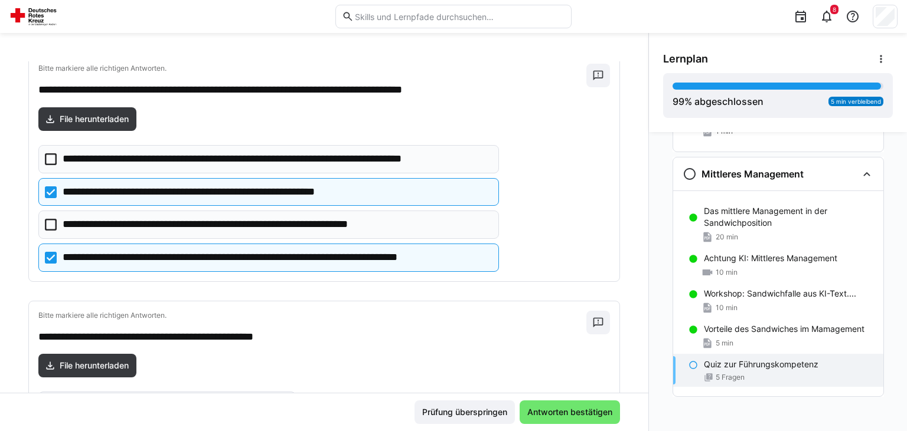
click at [72, 188] on p "**********" at bounding box center [219, 192] width 312 height 15
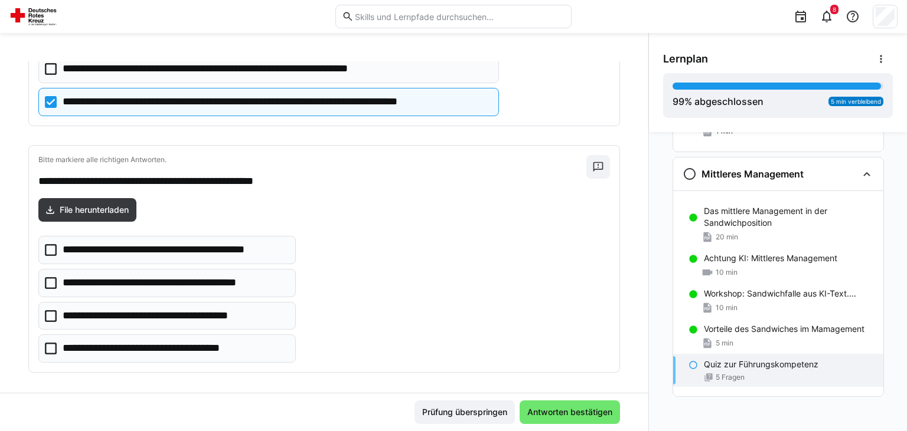
scroll to position [994, 0]
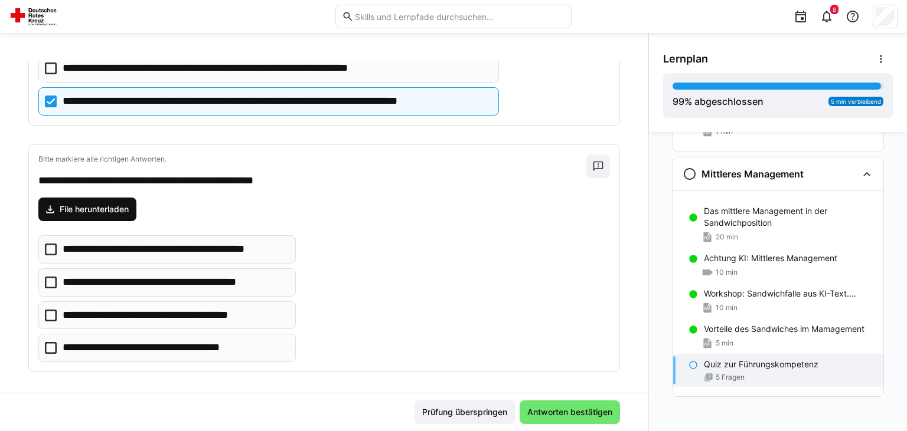
click at [128, 204] on span "File herunterladen" at bounding box center [94, 210] width 73 height 12
click at [176, 314] on p "**********" at bounding box center [160, 315] width 195 height 15
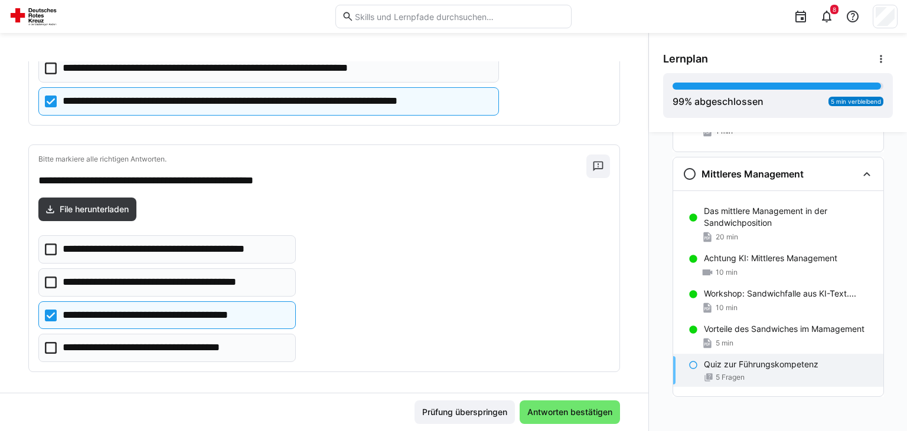
click at [174, 341] on p "**********" at bounding box center [160, 348] width 194 height 15
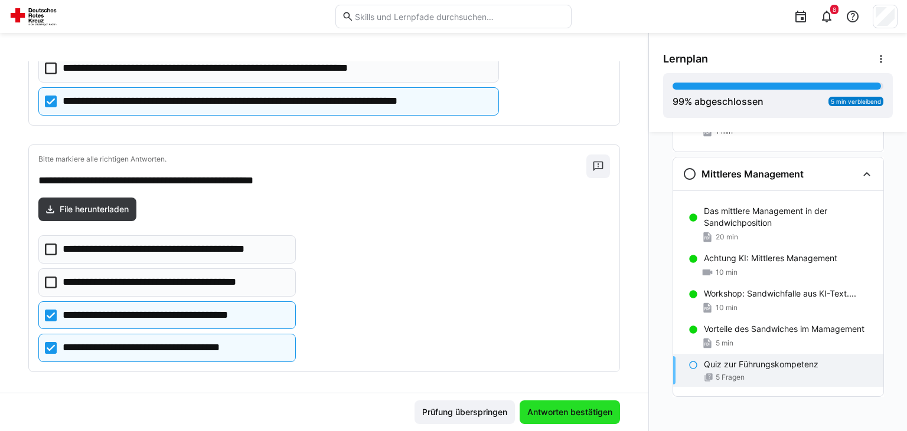
click at [567, 414] on span "Antworten bestätigen" at bounding box center [569, 413] width 89 height 12
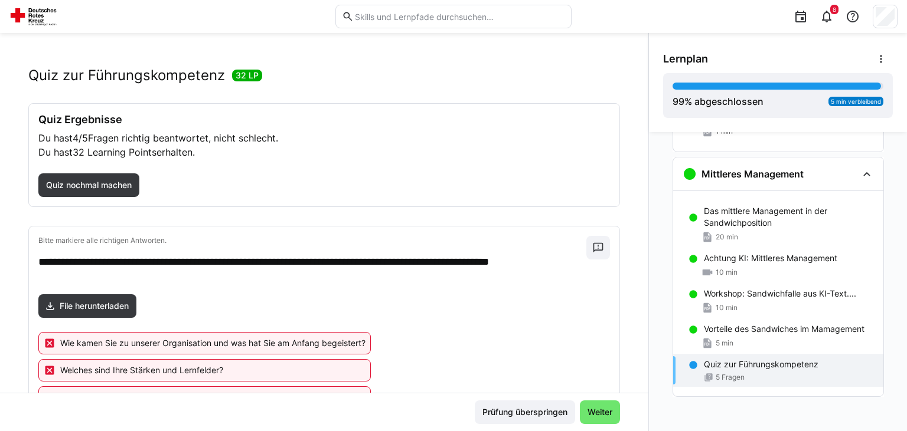
scroll to position [3, 0]
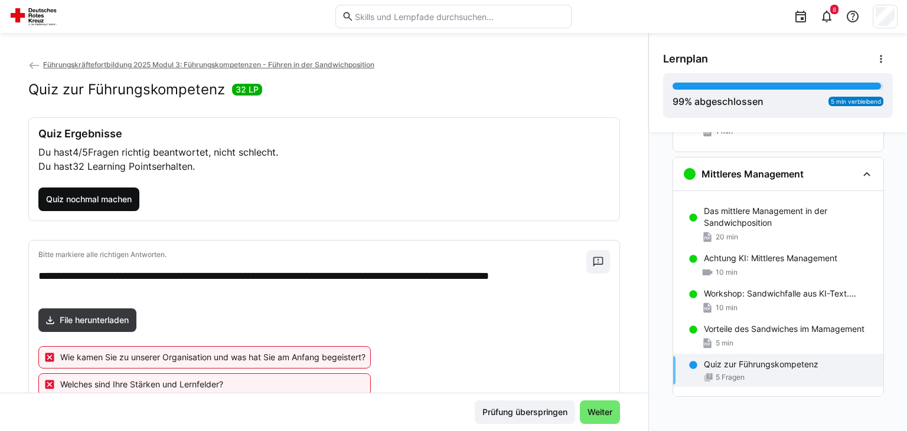
click at [139, 190] on span "Quiz nochmal machen" at bounding box center [88, 200] width 101 height 24
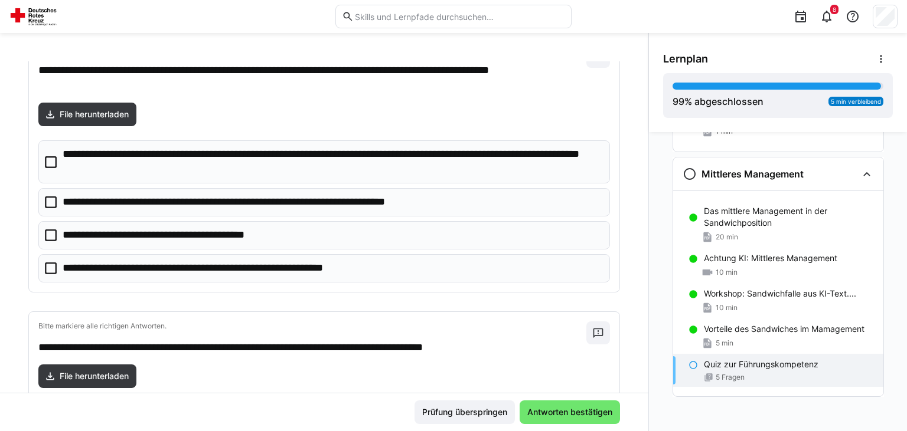
scroll to position [90, 0]
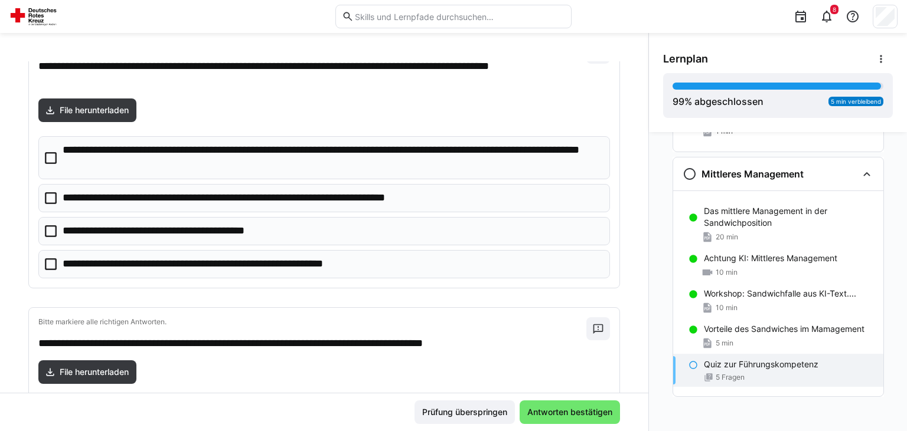
click at [41, 168] on eds-checkbox "**********" at bounding box center [323, 157] width 571 height 43
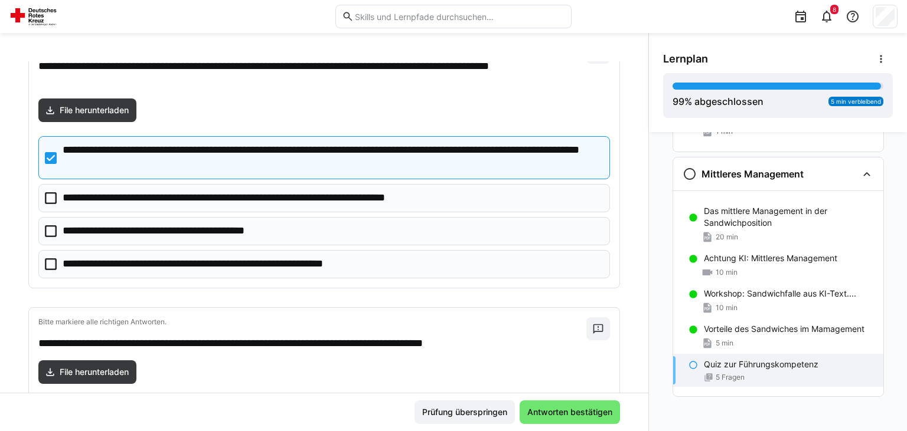
click at [44, 201] on eds-checkbox "**********" at bounding box center [323, 198] width 571 height 28
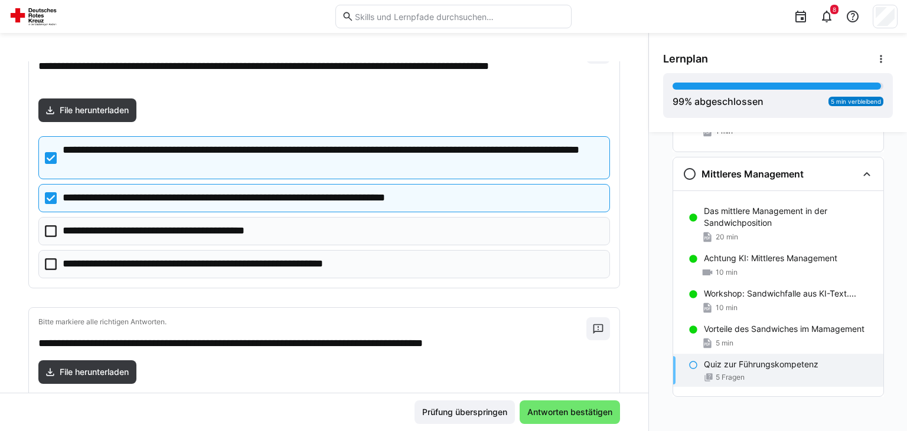
click at [51, 228] on icon at bounding box center [51, 231] width 12 height 12
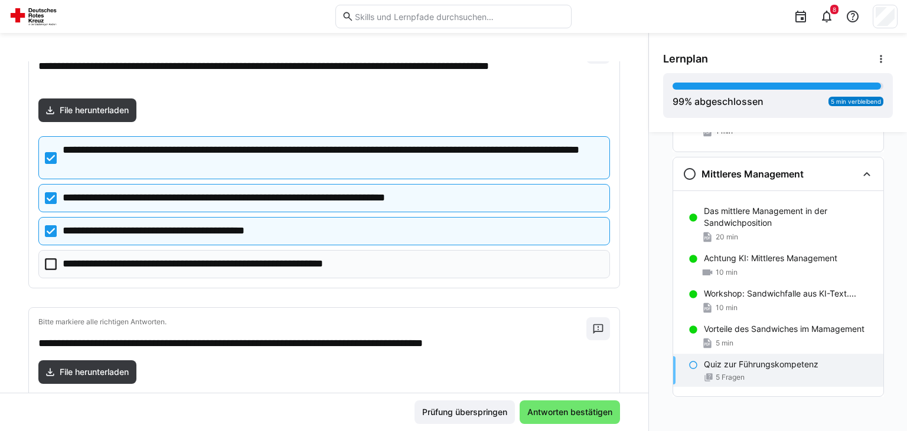
click at [55, 259] on icon at bounding box center [51, 265] width 12 height 12
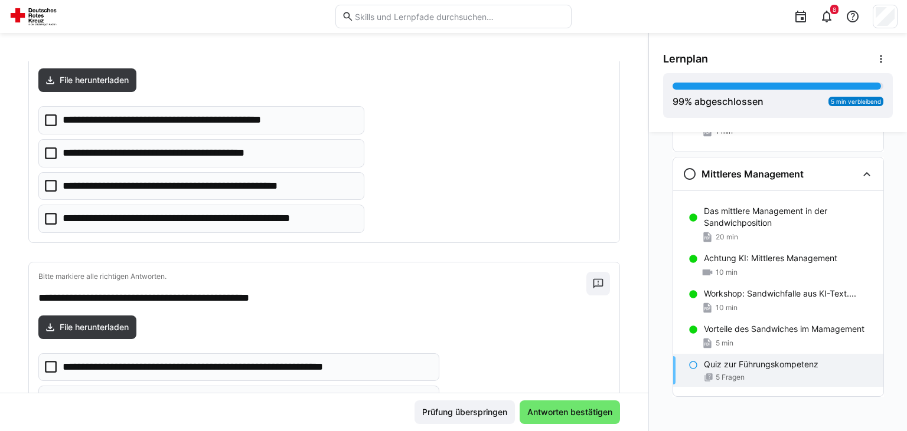
scroll to position [385, 0]
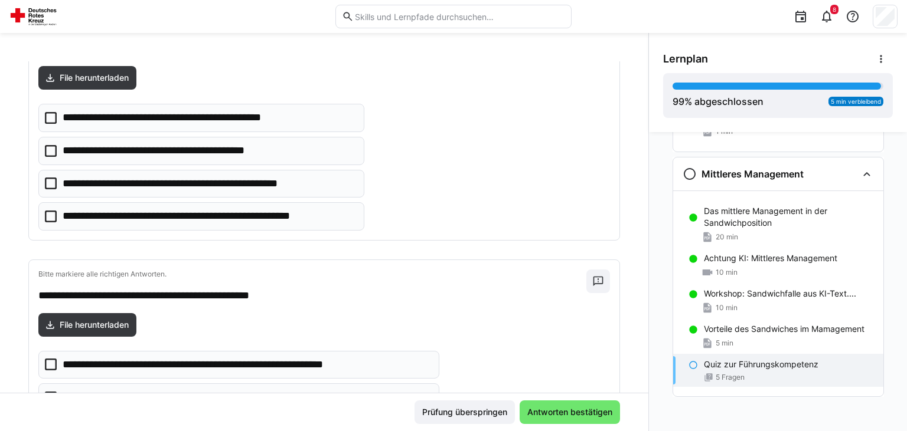
click at [51, 121] on icon at bounding box center [51, 118] width 12 height 12
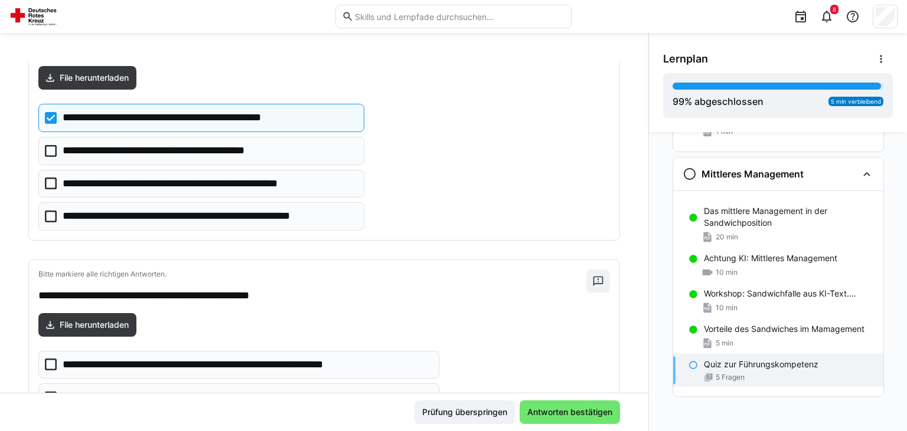
click at [54, 208] on eds-checkbox "**********" at bounding box center [201, 216] width 326 height 28
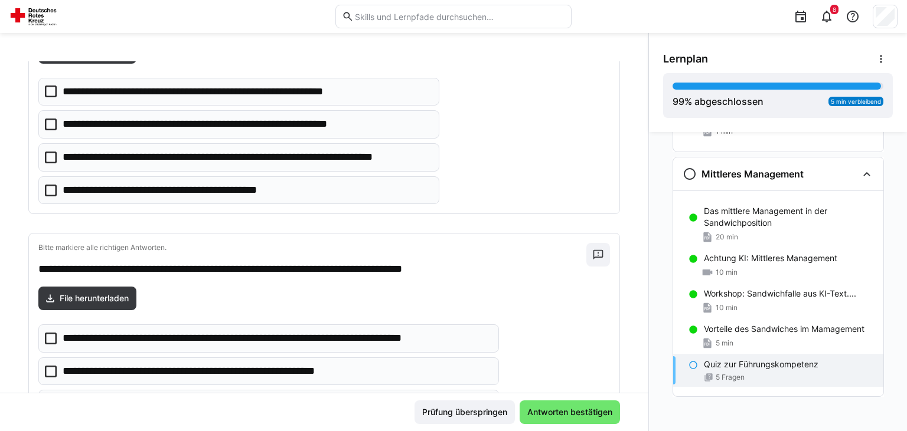
scroll to position [635, 0]
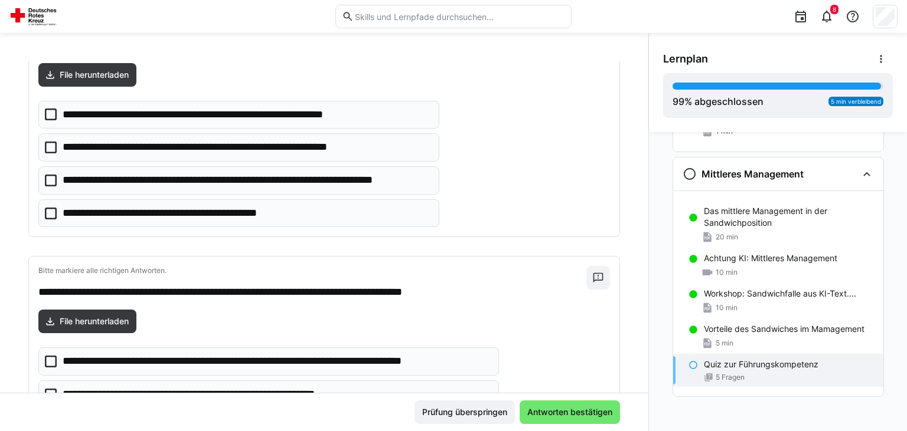
click at [54, 182] on icon at bounding box center [51, 181] width 12 height 12
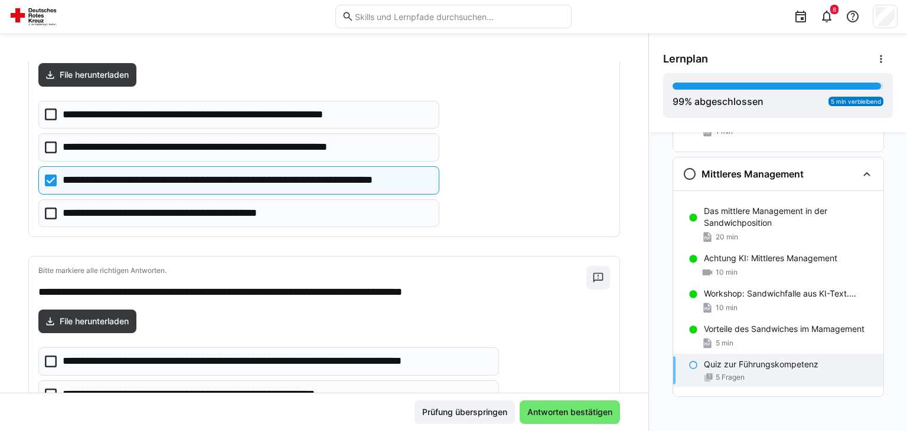
click at [51, 210] on icon at bounding box center [51, 214] width 12 height 12
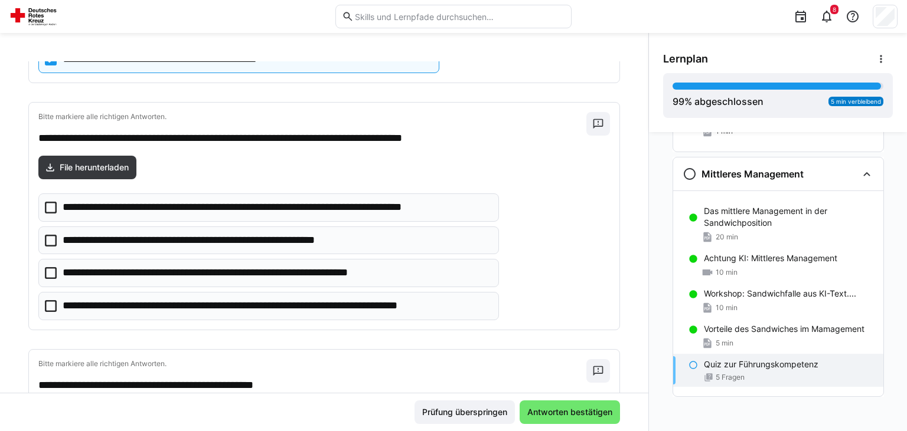
scroll to position [791, 0]
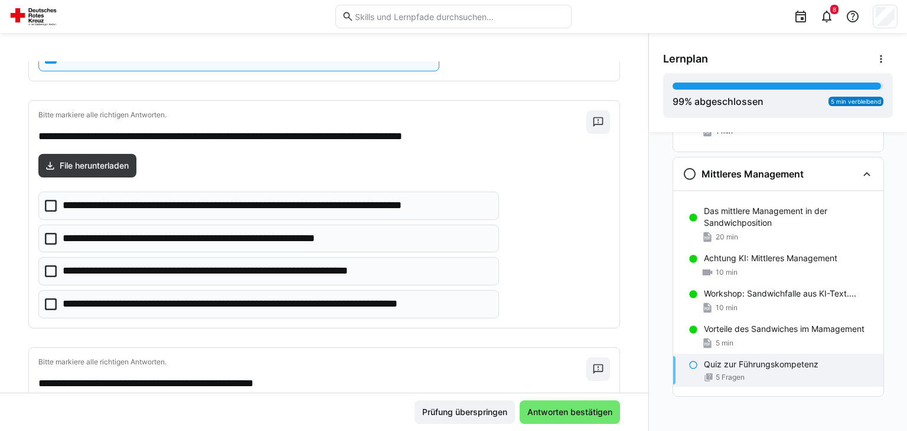
click at [351, 297] on p "**********" at bounding box center [263, 304] width 400 height 15
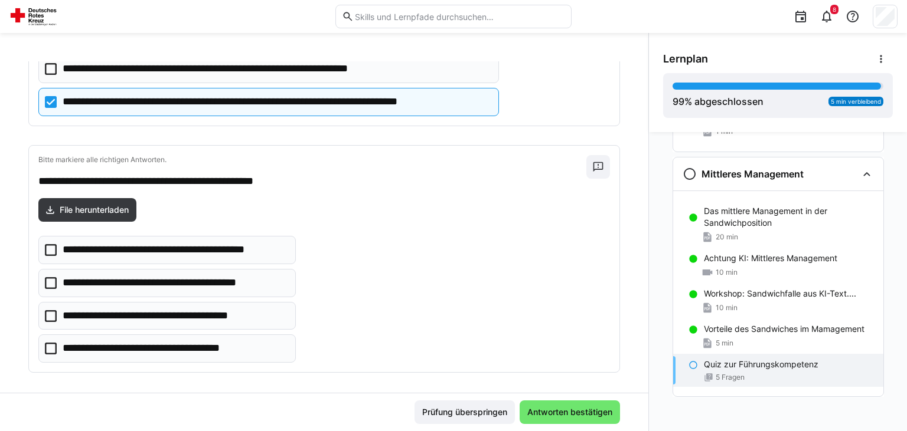
scroll to position [994, 0]
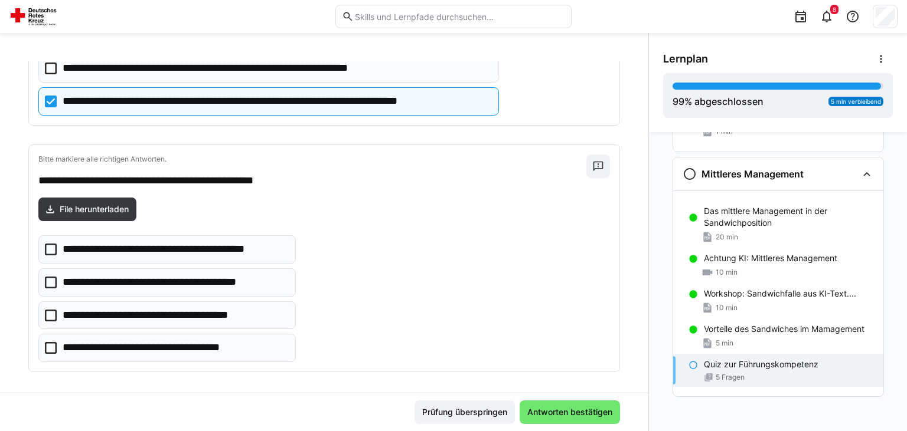
click at [192, 302] on eds-checkbox "**********" at bounding box center [166, 316] width 257 height 28
click at [145, 341] on p "**********" at bounding box center [160, 348] width 194 height 15
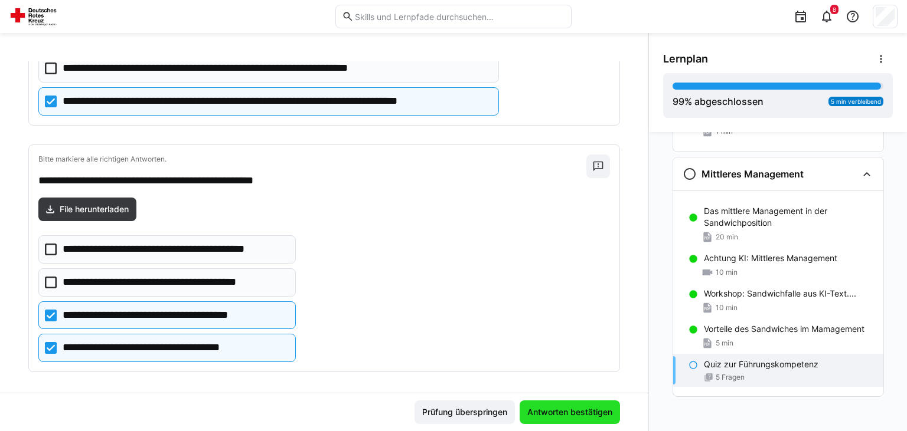
click at [541, 405] on span "Antworten bestätigen" at bounding box center [569, 413] width 100 height 24
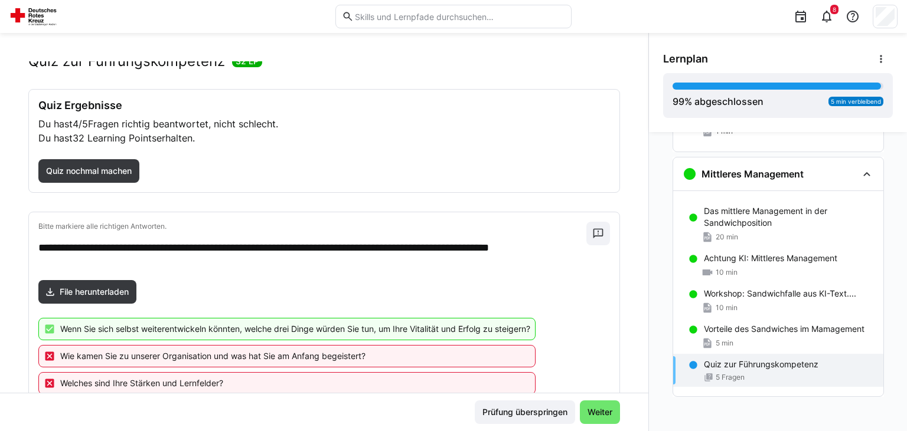
scroll to position [35, 0]
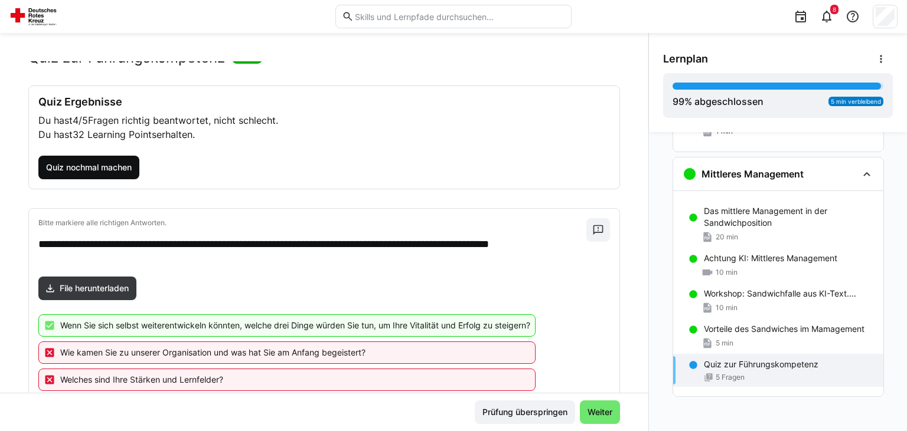
click at [117, 178] on span "Quiz nochmal machen" at bounding box center [88, 168] width 101 height 24
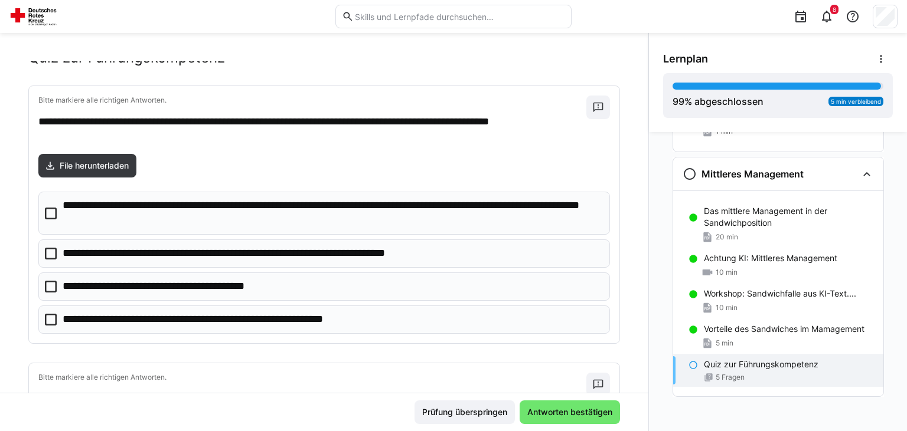
click at [157, 205] on p "**********" at bounding box center [332, 213] width 538 height 30
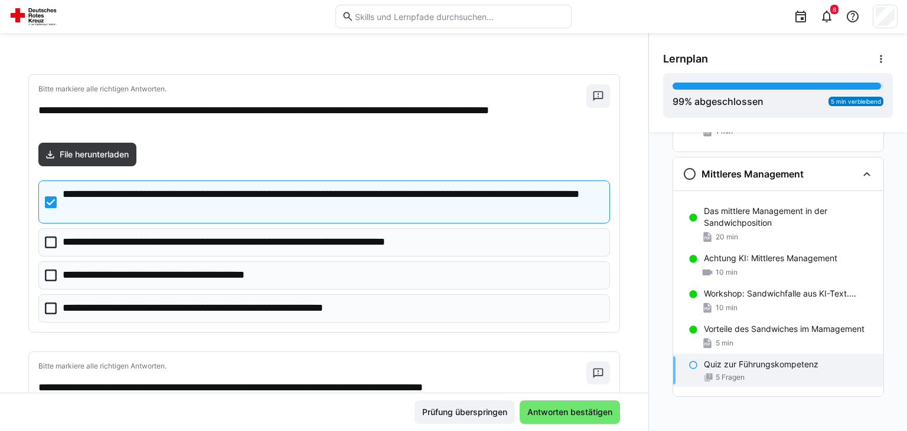
scroll to position [66, 0]
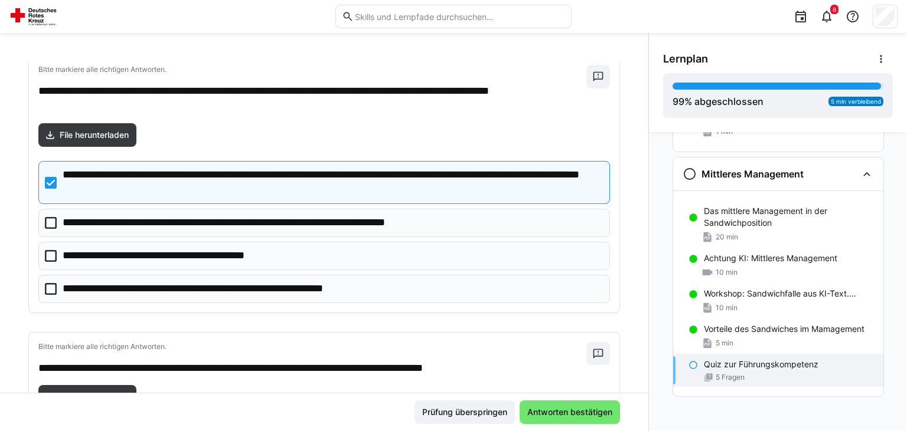
click at [106, 120] on div "**********" at bounding box center [324, 183] width 590 height 257
click at [103, 128] on span "File herunterladen" at bounding box center [87, 135] width 98 height 24
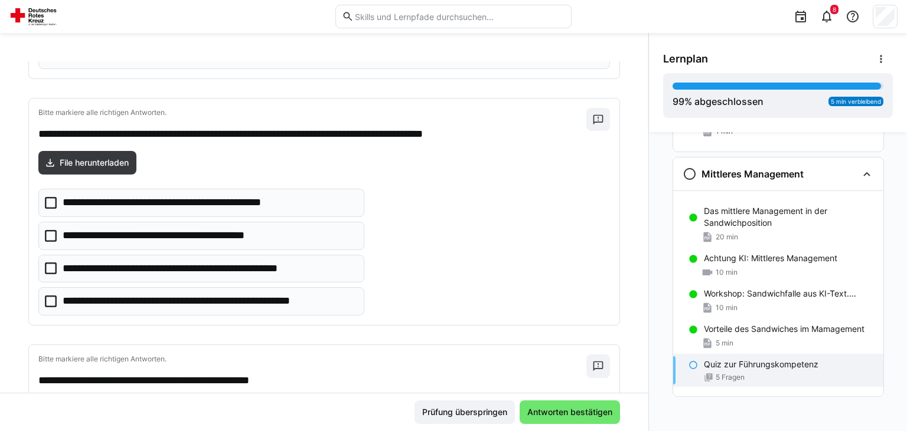
scroll to position [302, 0]
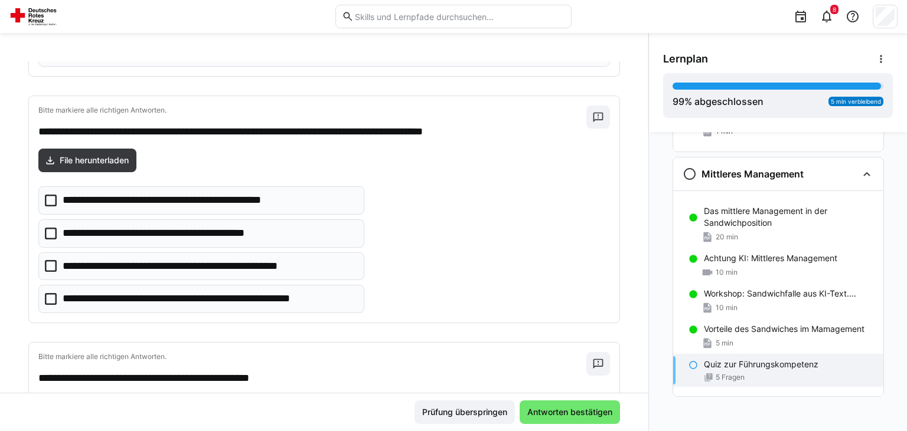
click at [208, 200] on p "**********" at bounding box center [182, 200] width 239 height 15
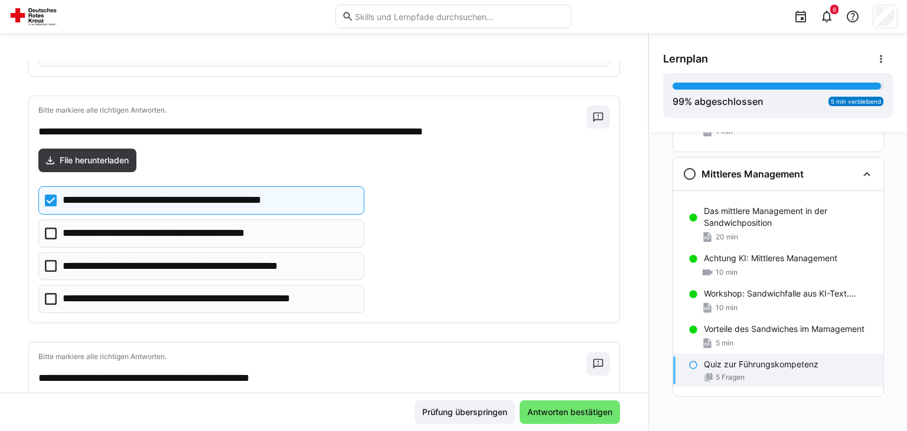
click at [158, 300] on p "**********" at bounding box center [209, 299] width 293 height 15
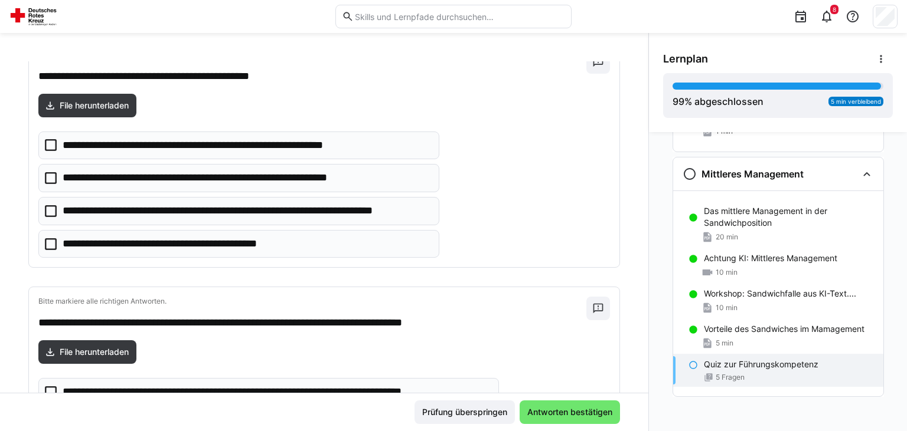
scroll to position [608, 0]
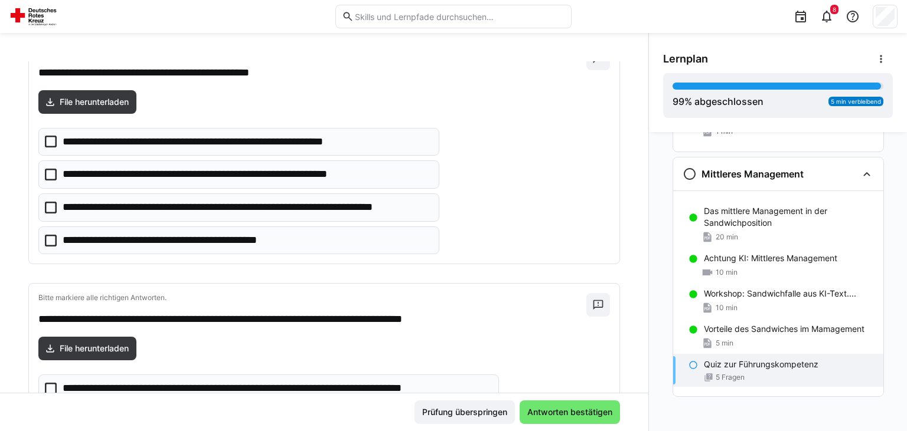
click at [145, 205] on p "**********" at bounding box center [247, 207] width 368 height 15
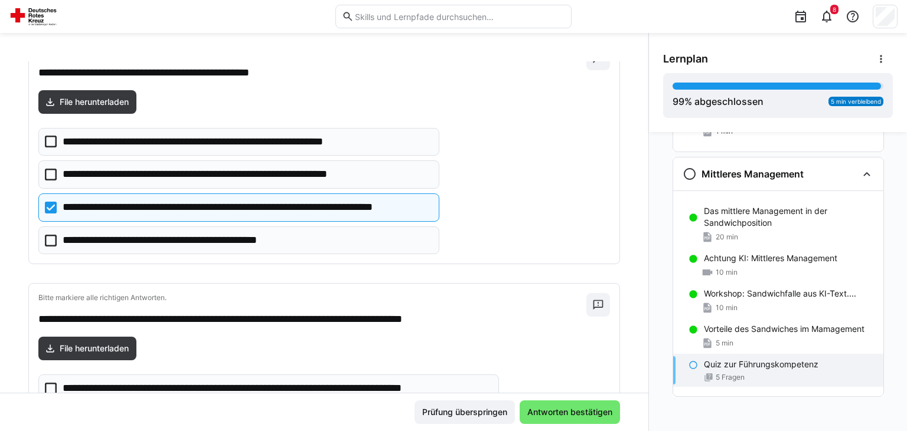
click at [137, 233] on p "**********" at bounding box center [178, 240] width 230 height 15
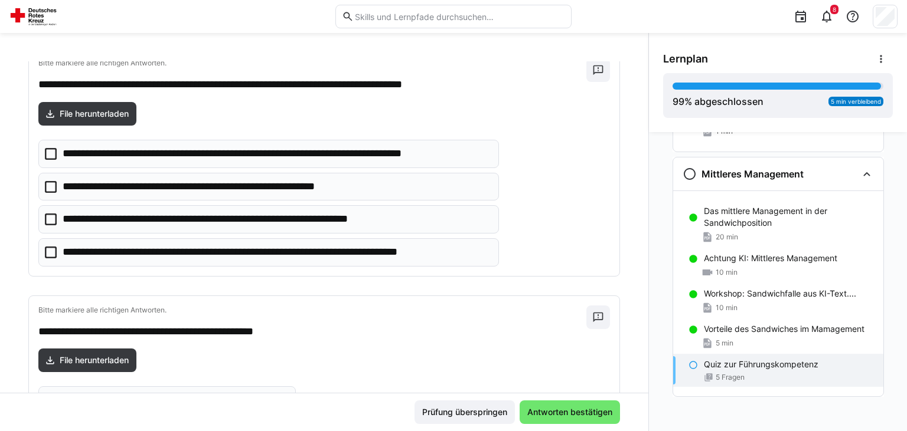
scroll to position [852, 0]
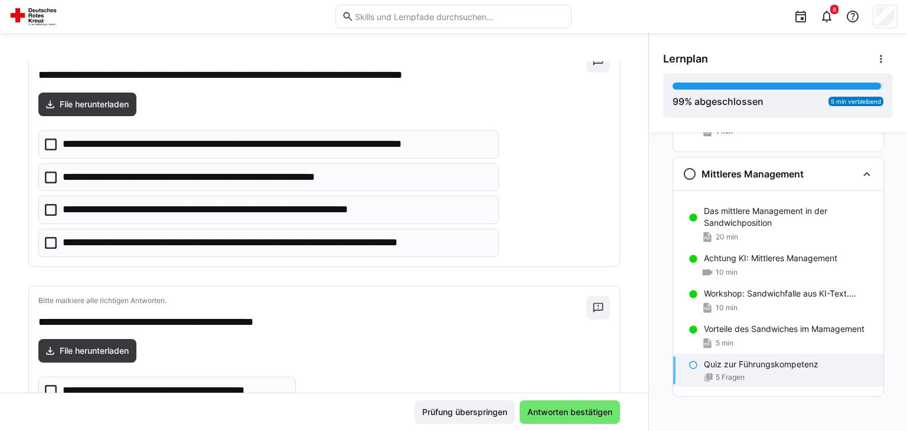
click at [271, 236] on p "**********" at bounding box center [263, 243] width 400 height 15
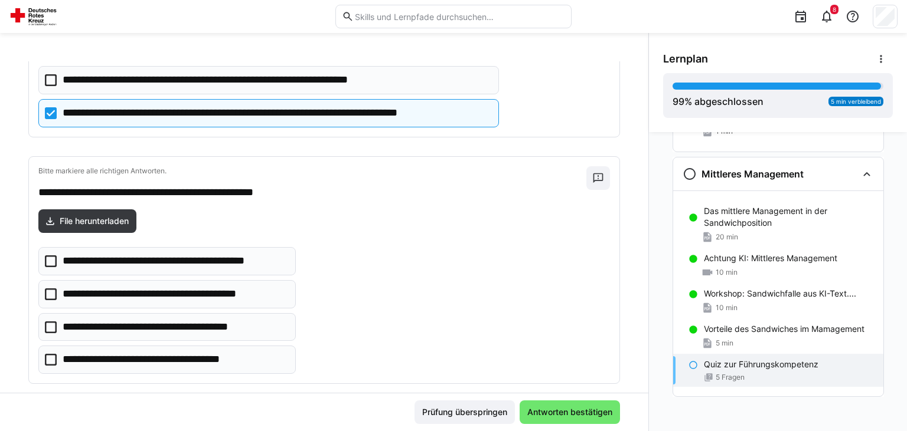
scroll to position [994, 0]
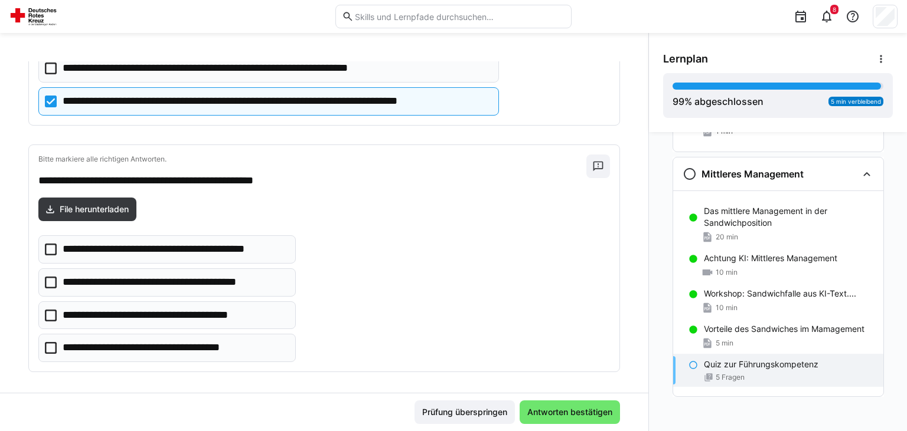
click at [162, 311] on p "**********" at bounding box center [160, 315] width 195 height 15
click at [153, 341] on p "**********" at bounding box center [160, 348] width 194 height 15
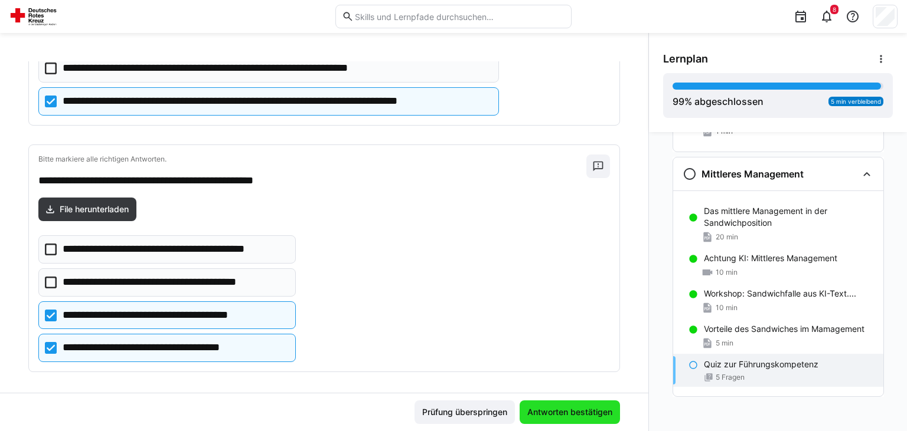
click at [563, 407] on span "Antworten bestätigen" at bounding box center [569, 413] width 89 height 12
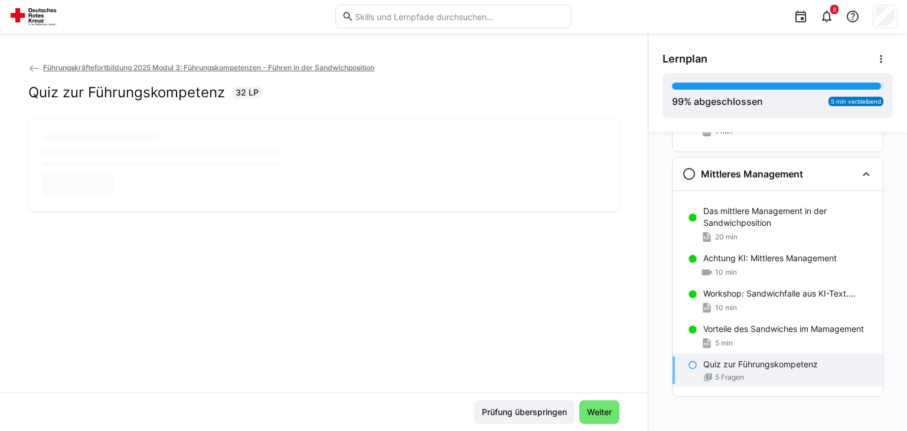
scroll to position [0, 0]
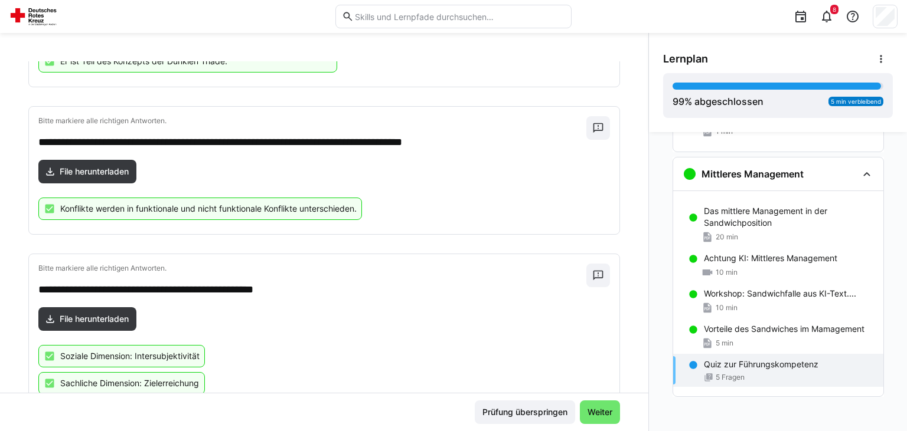
scroll to position [687, 0]
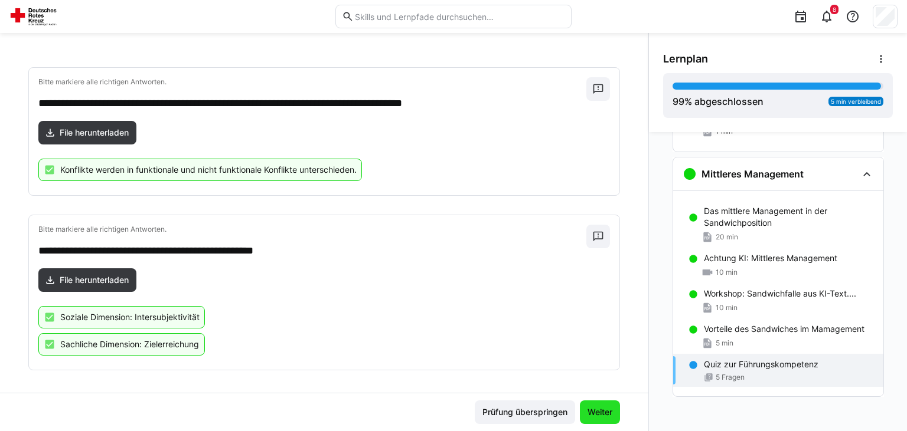
click at [600, 409] on span "Weiter" at bounding box center [600, 413] width 28 height 12
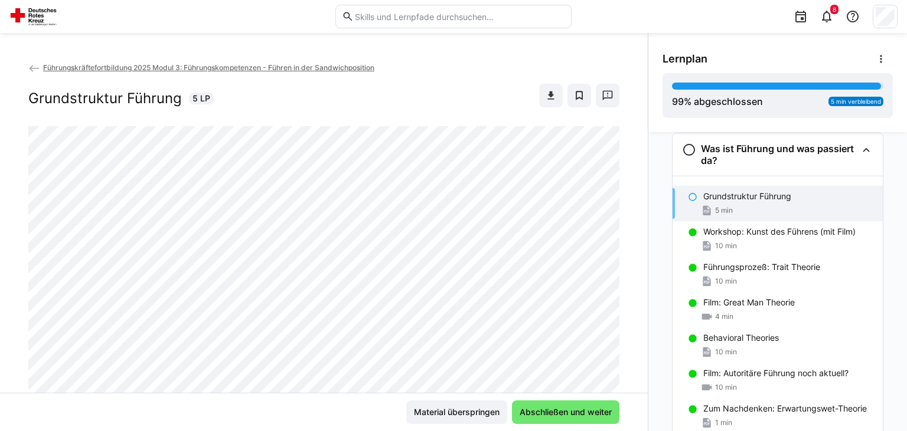
scroll to position [784, 0]
click at [578, 405] on span "Abschließen und weiter" at bounding box center [565, 413] width 107 height 24
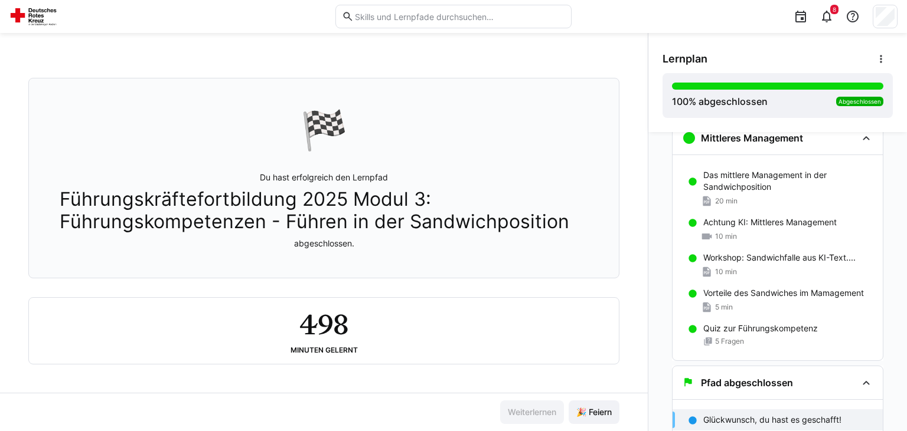
scroll to position [1832, 0]
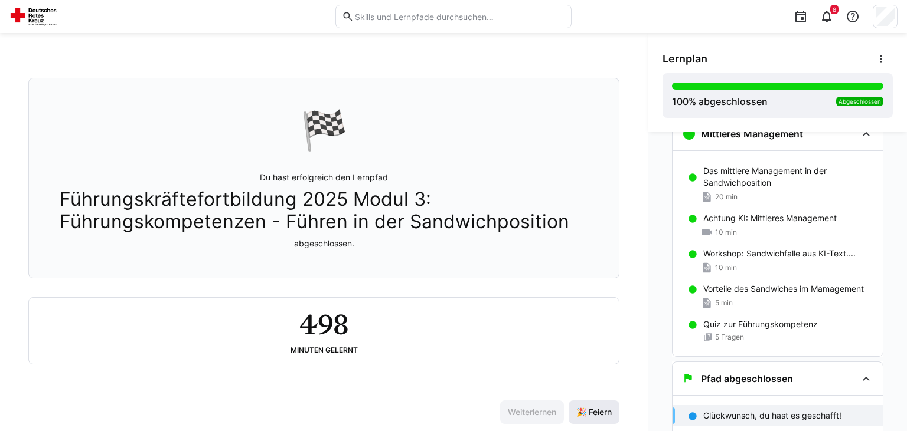
click at [591, 415] on span "🎉 Feiern" at bounding box center [593, 413] width 39 height 12
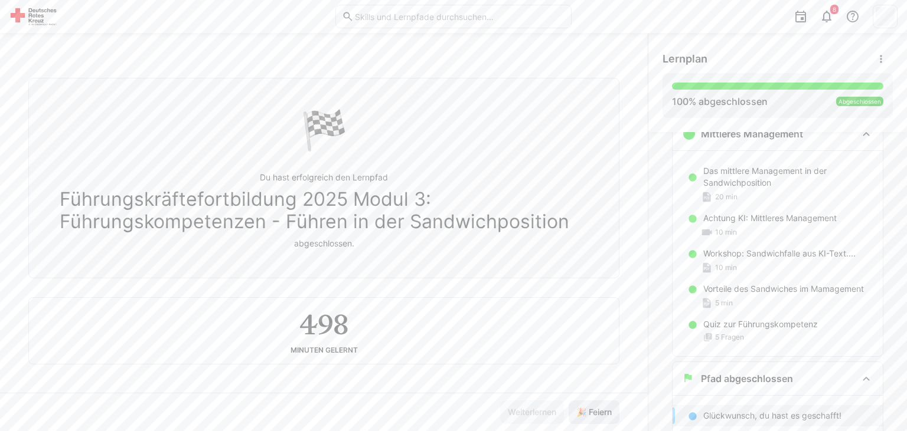
click at [591, 415] on span "🎉 Feiern" at bounding box center [593, 413] width 39 height 12
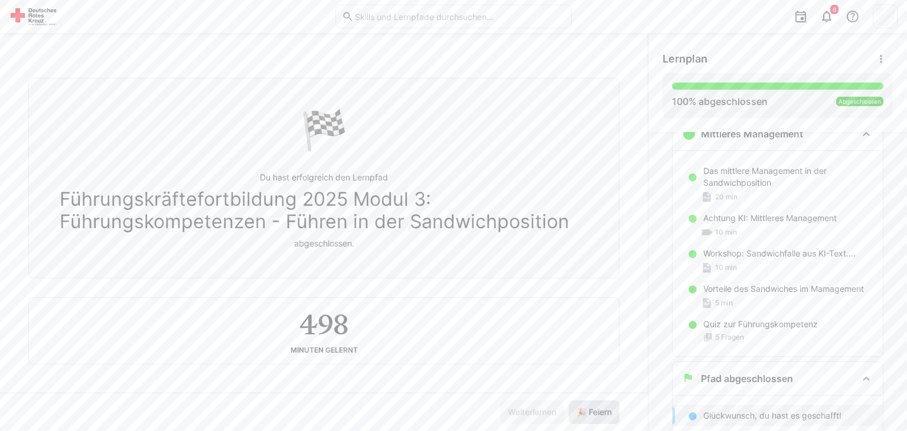
click at [591, 415] on span "🎉 Feiern" at bounding box center [593, 413] width 39 height 12
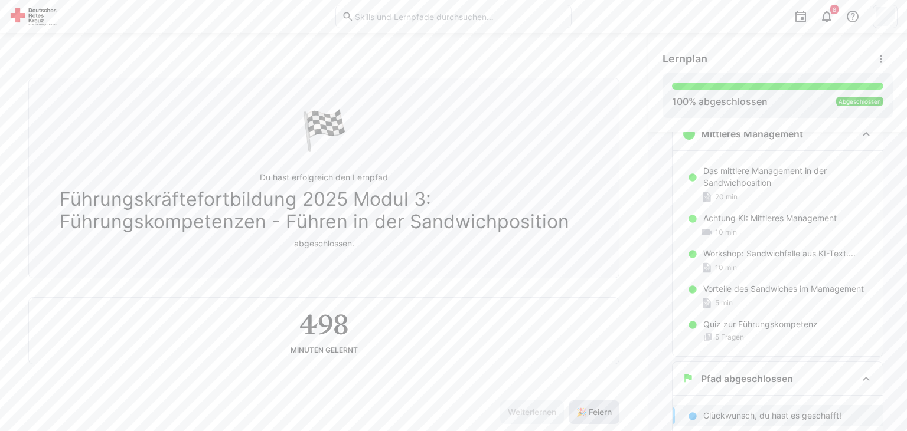
click at [591, 415] on span "🎉 Feiern" at bounding box center [593, 413] width 39 height 12
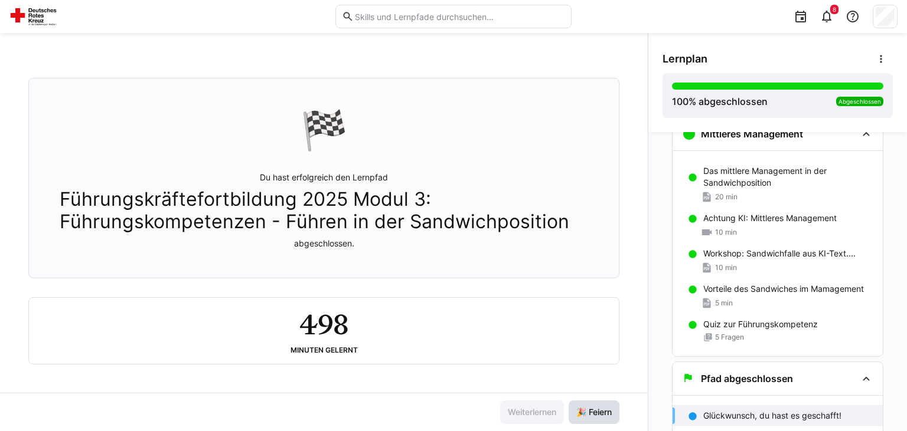
click at [591, 415] on span "🎉 Feiern" at bounding box center [593, 413] width 39 height 12
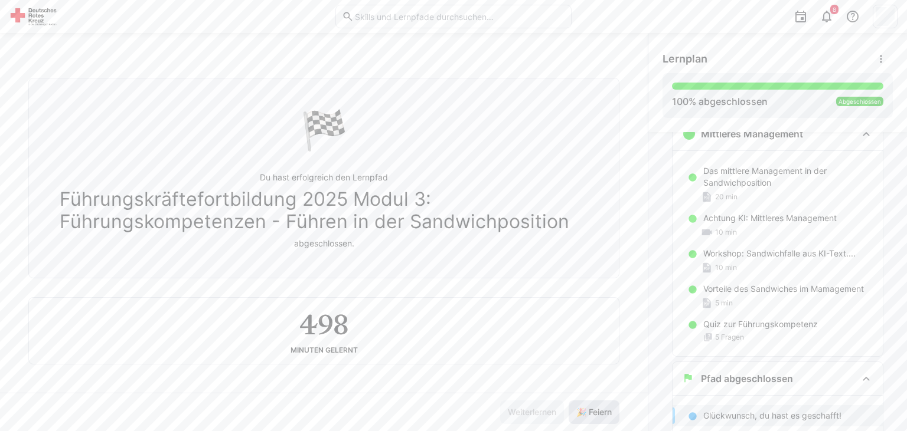
click at [591, 415] on span "🎉 Feiern" at bounding box center [593, 413] width 39 height 12
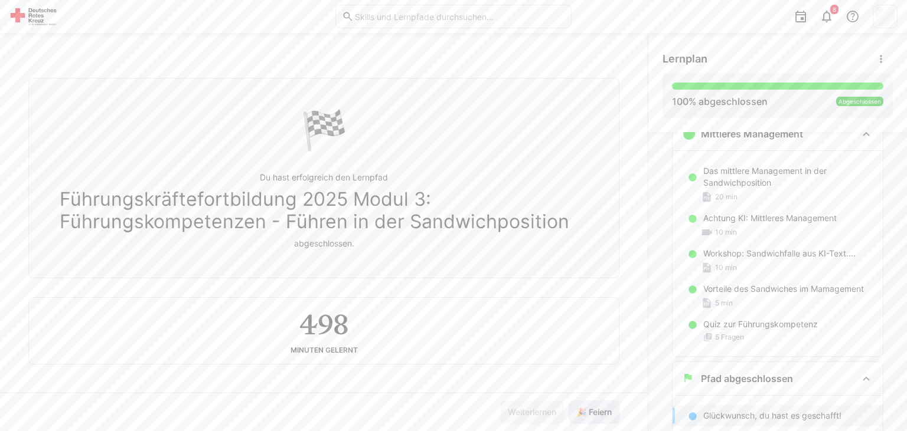
click at [591, 415] on span "🎉 Feiern" at bounding box center [593, 413] width 39 height 12
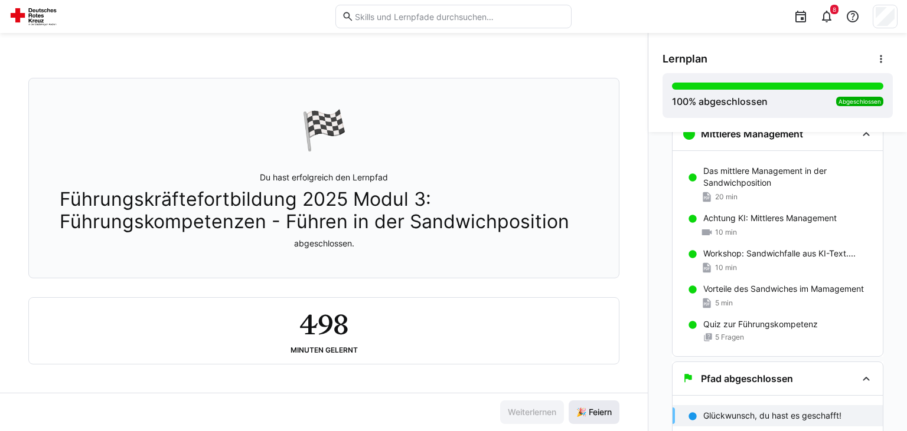
click at [591, 415] on span "🎉 Feiern" at bounding box center [593, 413] width 39 height 12
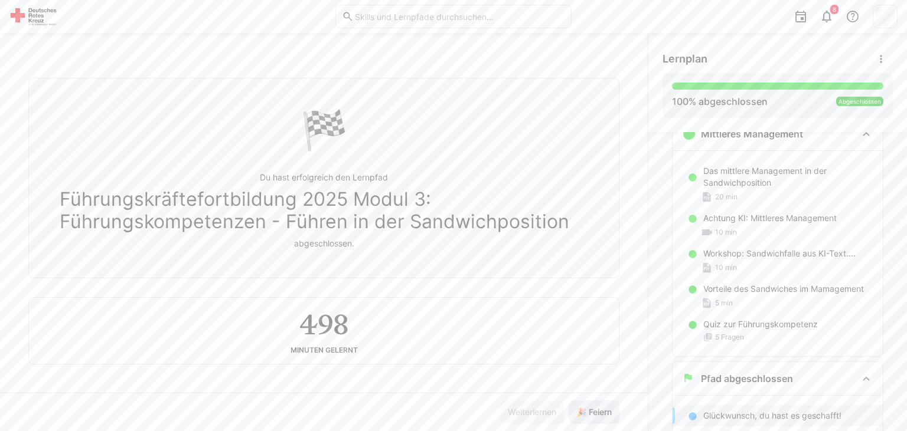
click at [591, 415] on span "🎉 Feiern" at bounding box center [593, 413] width 39 height 12
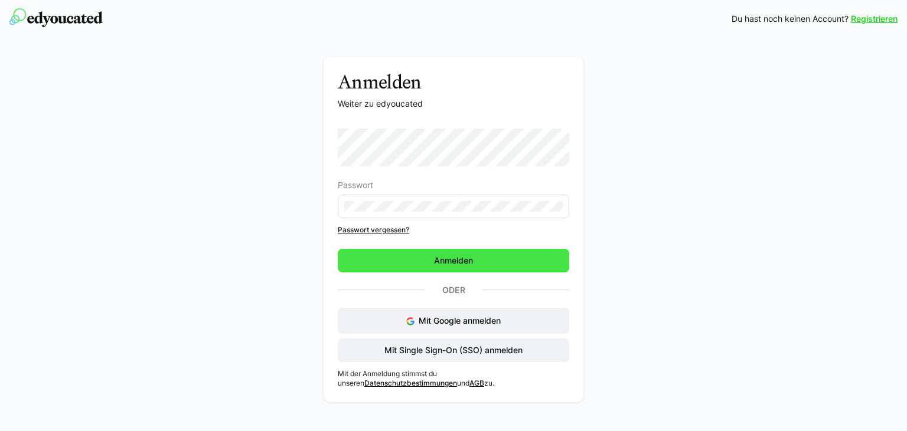
click at [506, 266] on span "Anmelden" at bounding box center [453, 261] width 231 height 24
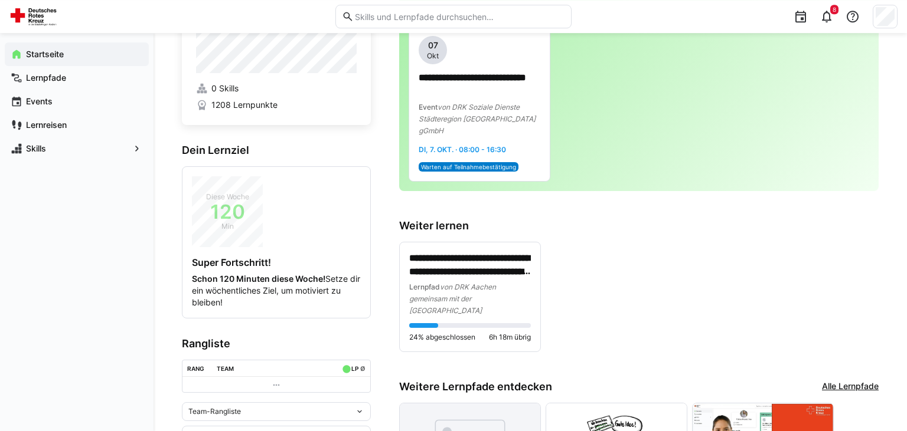
scroll to position [55, 0]
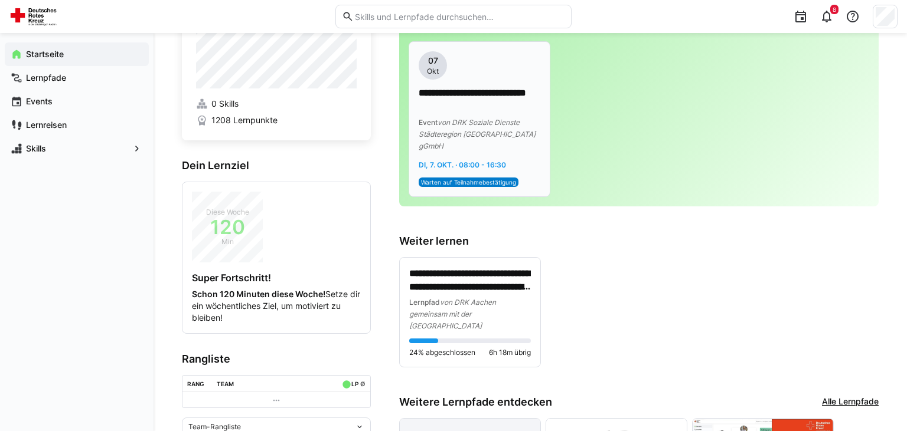
click at [434, 114] on div "**********" at bounding box center [480, 119] width 122 height 65
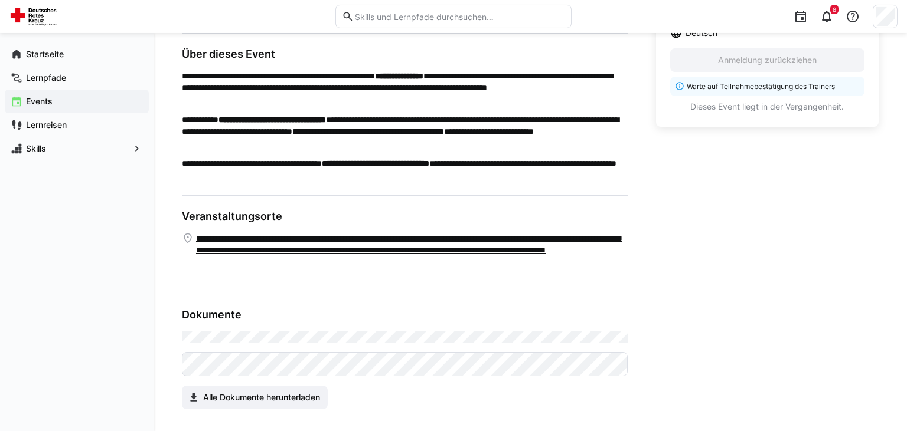
scroll to position [370, 0]
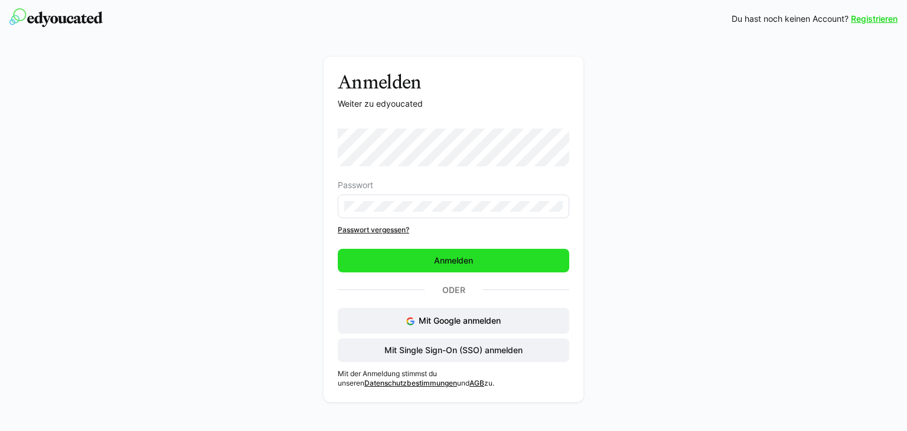
click at [489, 261] on span "Anmelden" at bounding box center [453, 261] width 231 height 24
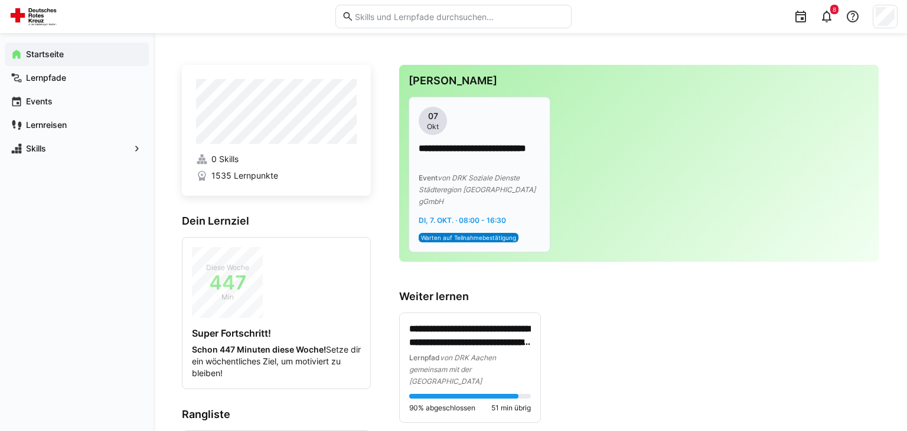
click at [440, 185] on div "Event von DRK Soziale Dienste Städteregion [GEOGRAPHIC_DATA] gGmbH" at bounding box center [480, 189] width 122 height 35
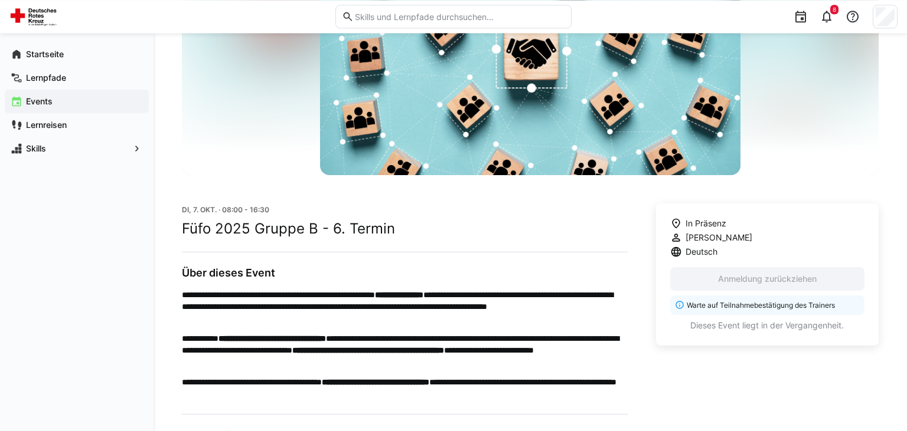
scroll to position [11, 0]
